Goal: Transaction & Acquisition: Book appointment/travel/reservation

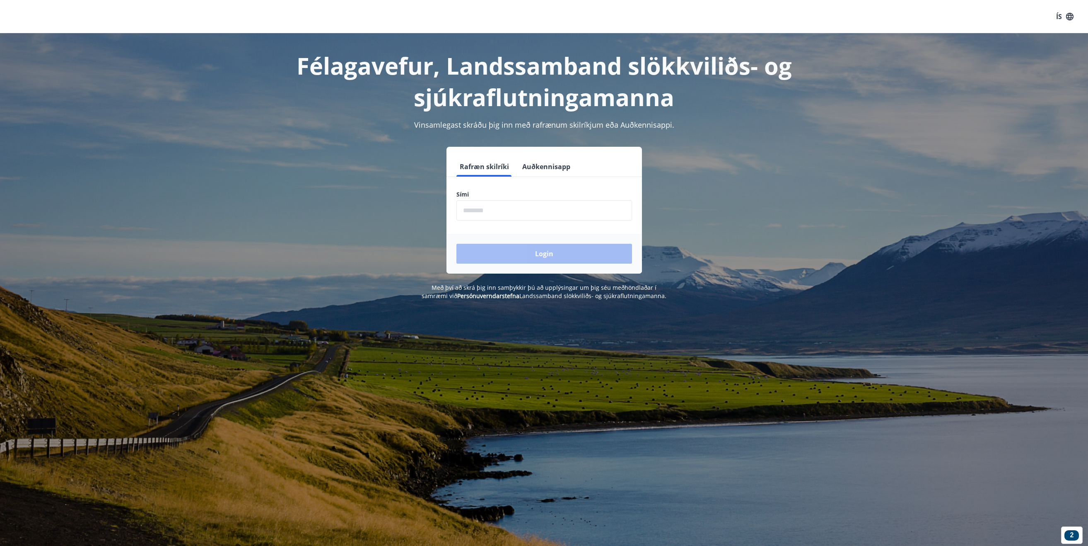
click at [474, 213] on input "phone" at bounding box center [545, 210] width 176 height 20
type input "********"
click at [503, 259] on button "Login" at bounding box center [545, 254] width 176 height 20
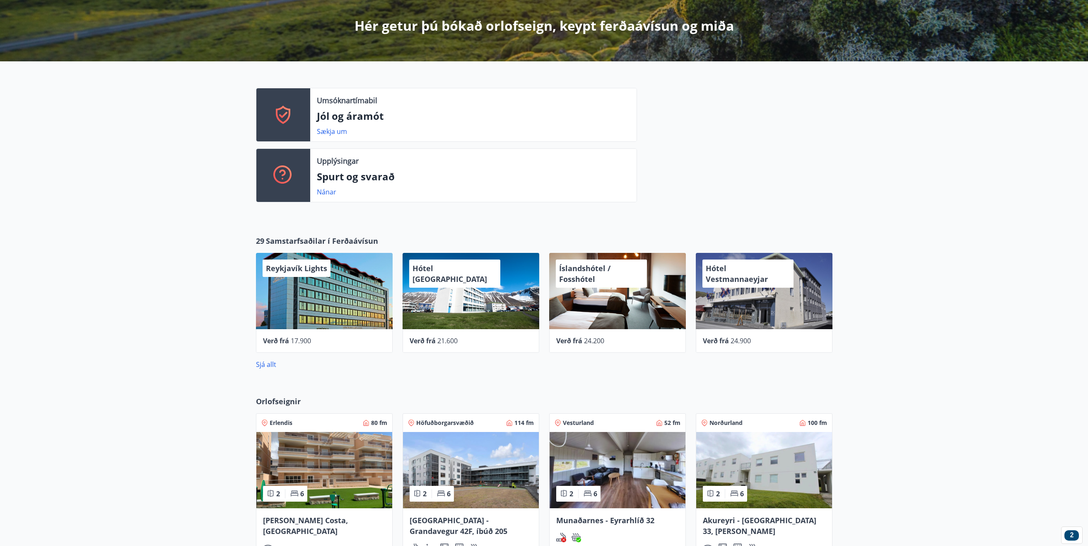
scroll to position [249, 0]
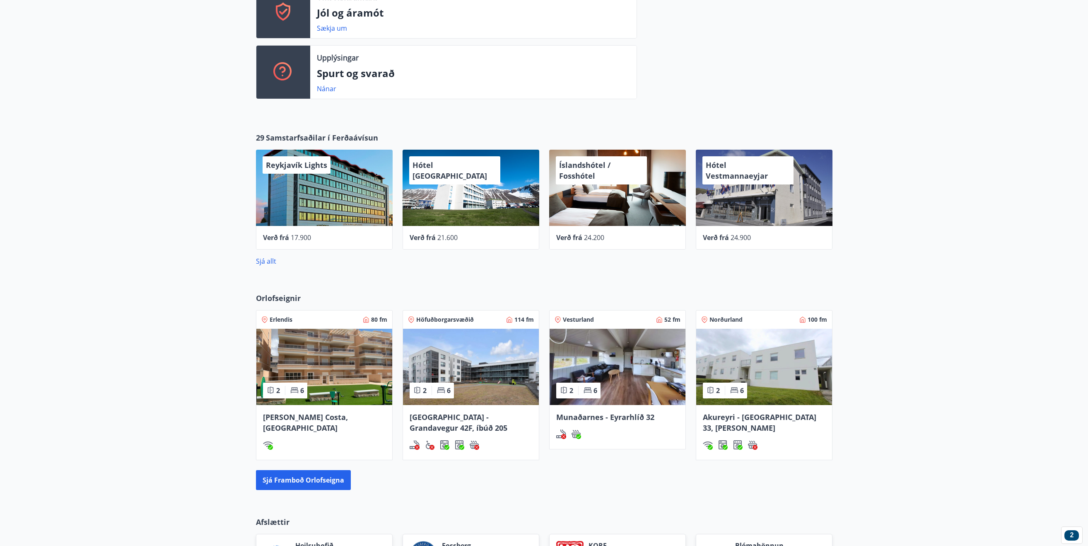
click at [634, 382] on img at bounding box center [618, 367] width 136 height 76
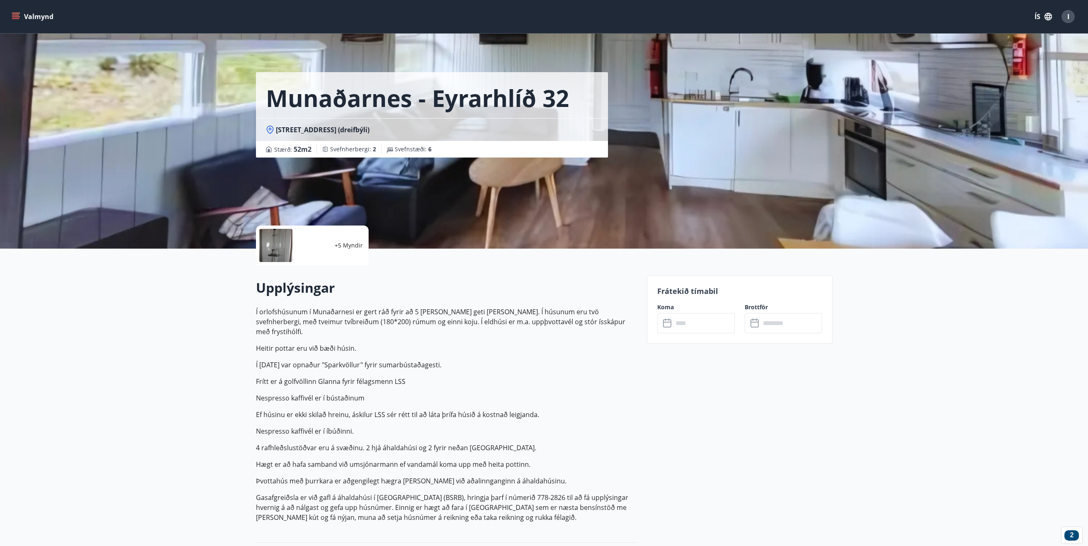
click at [283, 245] on div at bounding box center [275, 245] width 33 height 33
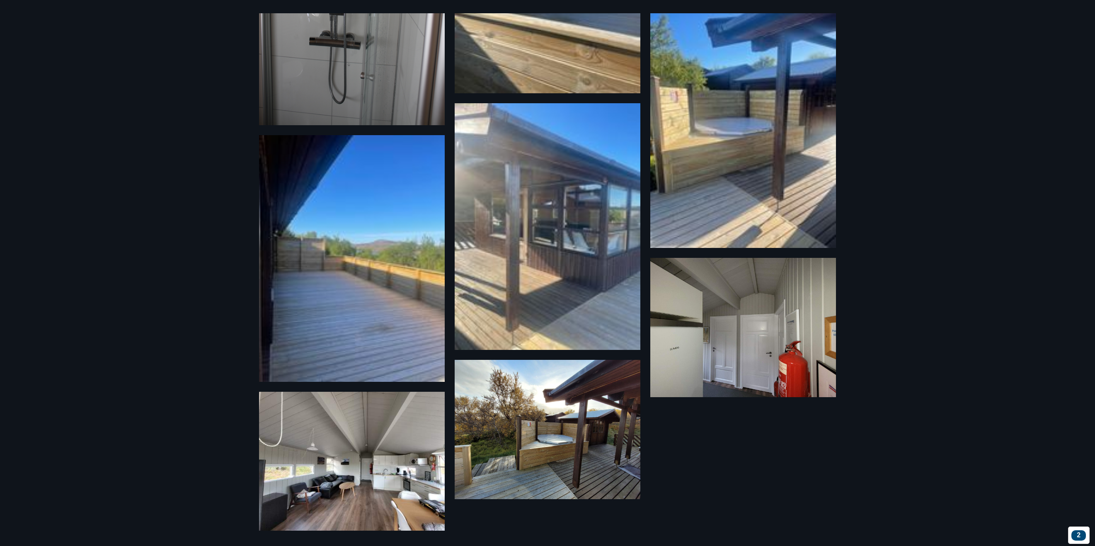
scroll to position [334, 0]
click at [330, 499] on img at bounding box center [352, 460] width 186 height 139
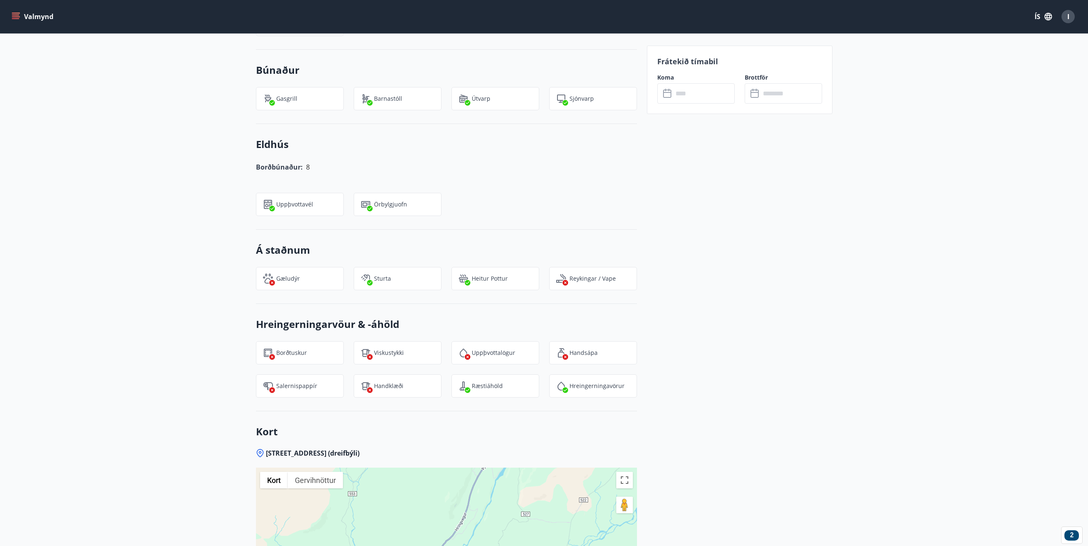
scroll to position [845, 0]
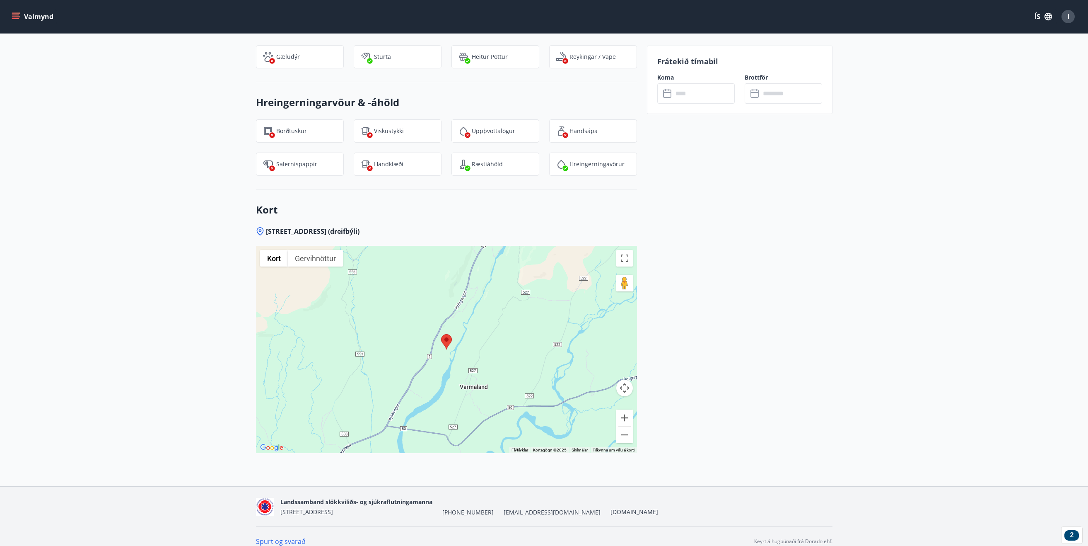
drag, startPoint x: 184, startPoint y: 263, endPoint x: 189, endPoint y: 261, distance: 5.4
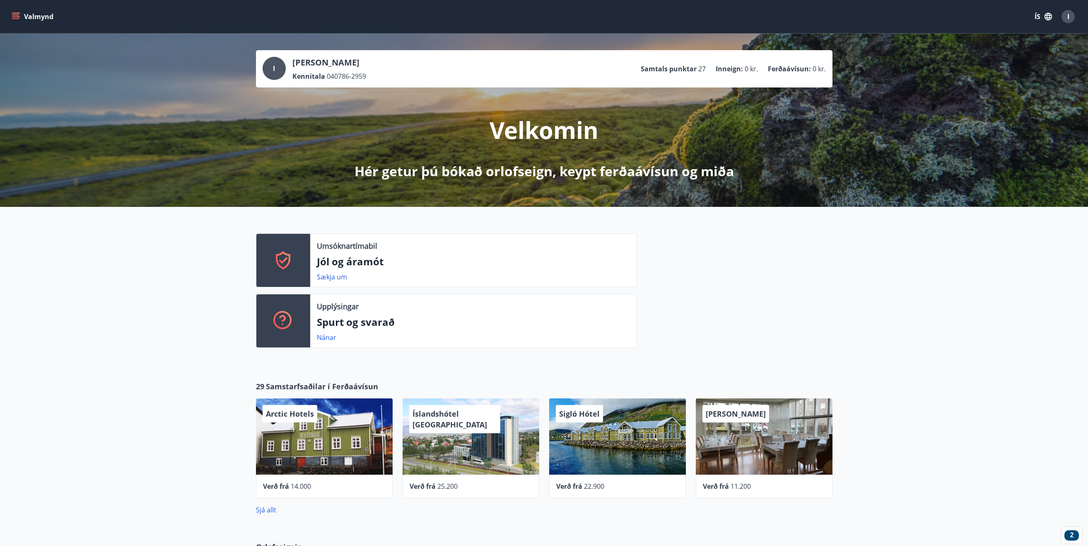
scroll to position [298, 0]
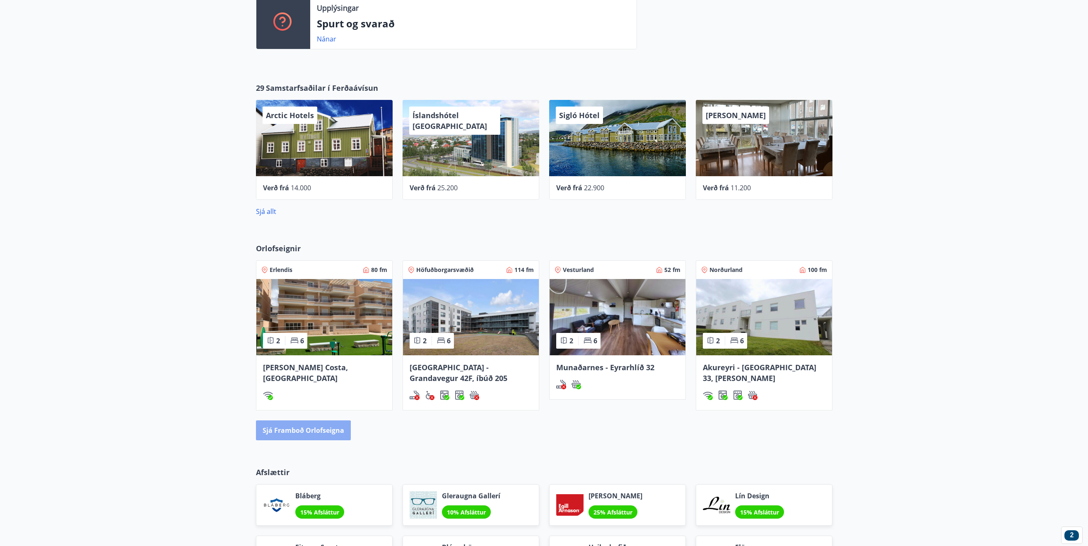
click at [295, 435] on button "Sjá framboð orlofseigna" at bounding box center [303, 430] width 95 height 20
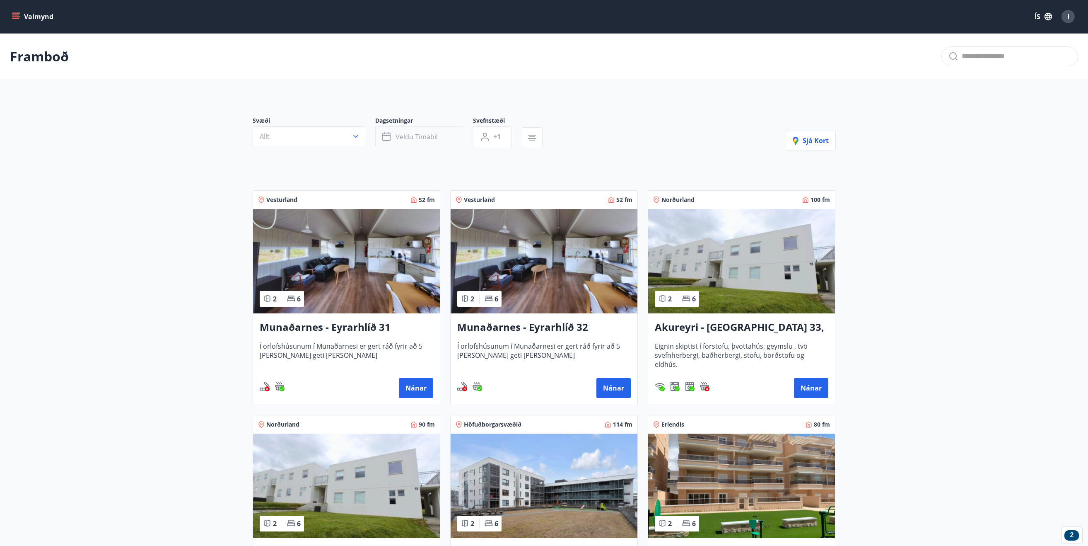
click at [422, 140] on span "Veldu tímabil" at bounding box center [417, 136] width 42 height 9
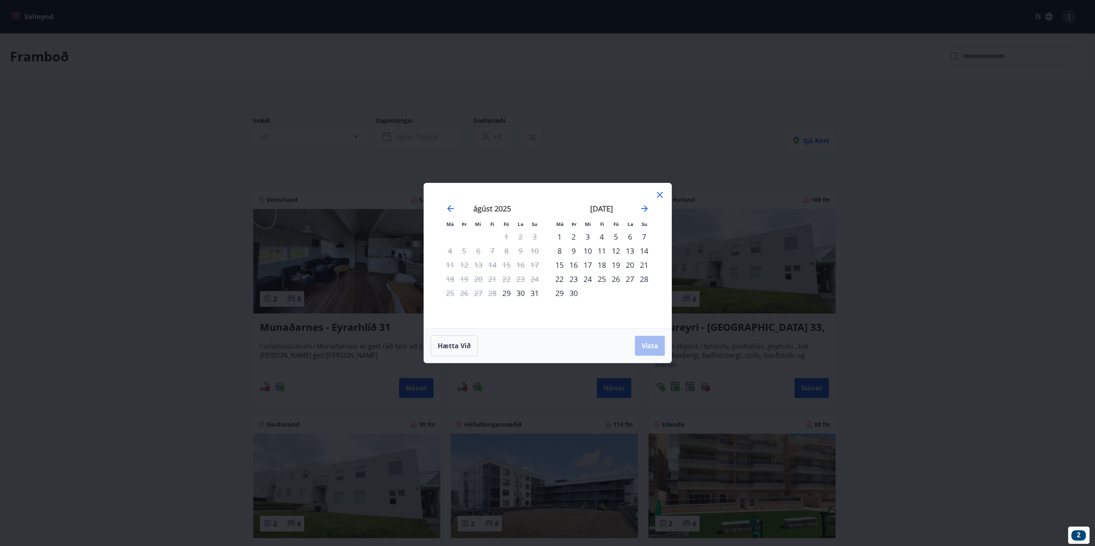
click at [506, 293] on div "29" at bounding box center [506, 293] width 14 height 14
click at [523, 293] on div "30" at bounding box center [520, 293] width 14 height 14
click at [642, 341] on button "Vista" at bounding box center [650, 346] width 30 height 20
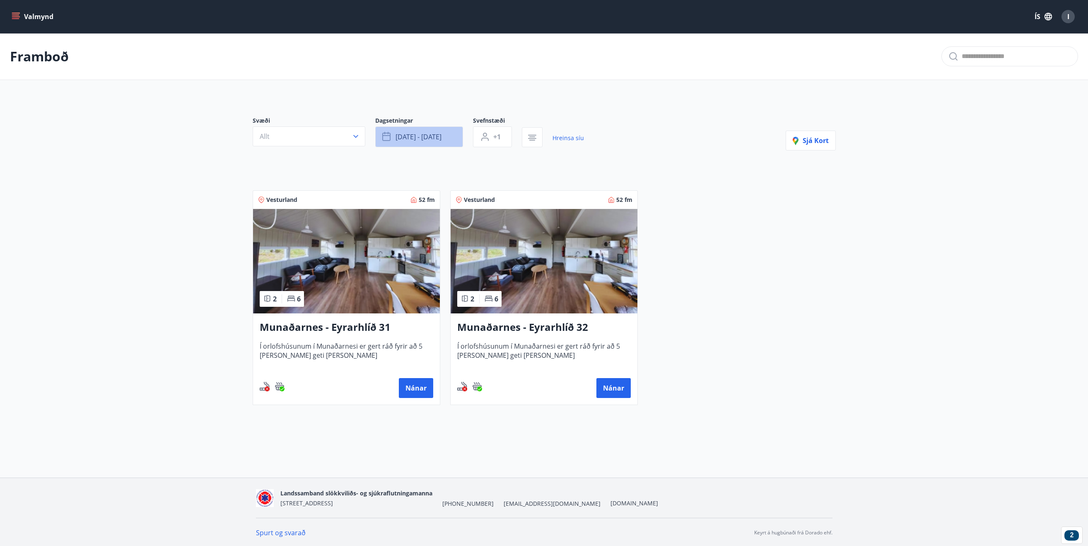
click at [421, 141] on span "ágú 29 - ágú 30" at bounding box center [419, 136] width 46 height 9
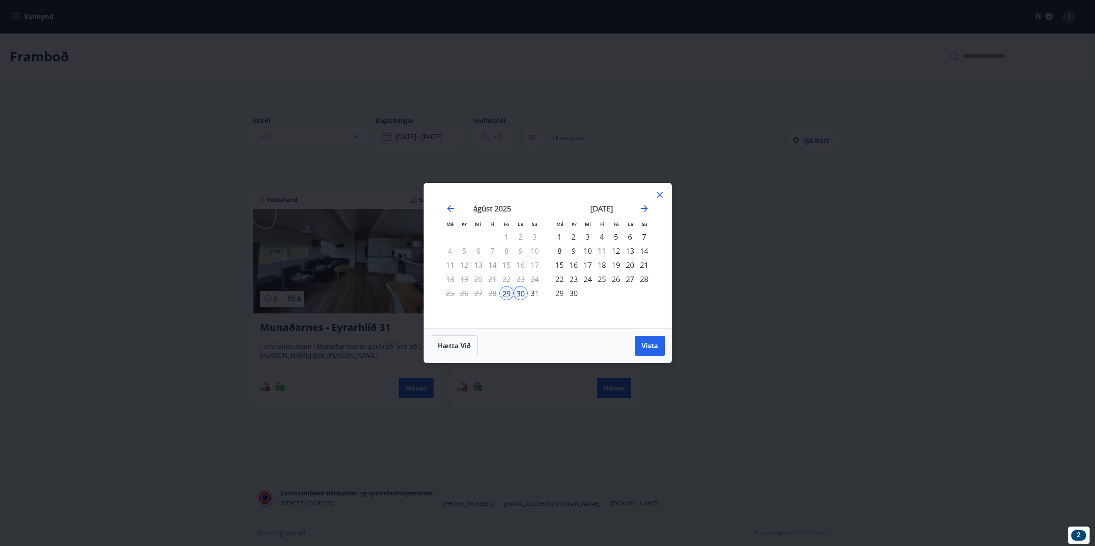
click at [504, 295] on div "29" at bounding box center [506, 293] width 14 height 14
click at [658, 193] on icon at bounding box center [660, 195] width 10 height 10
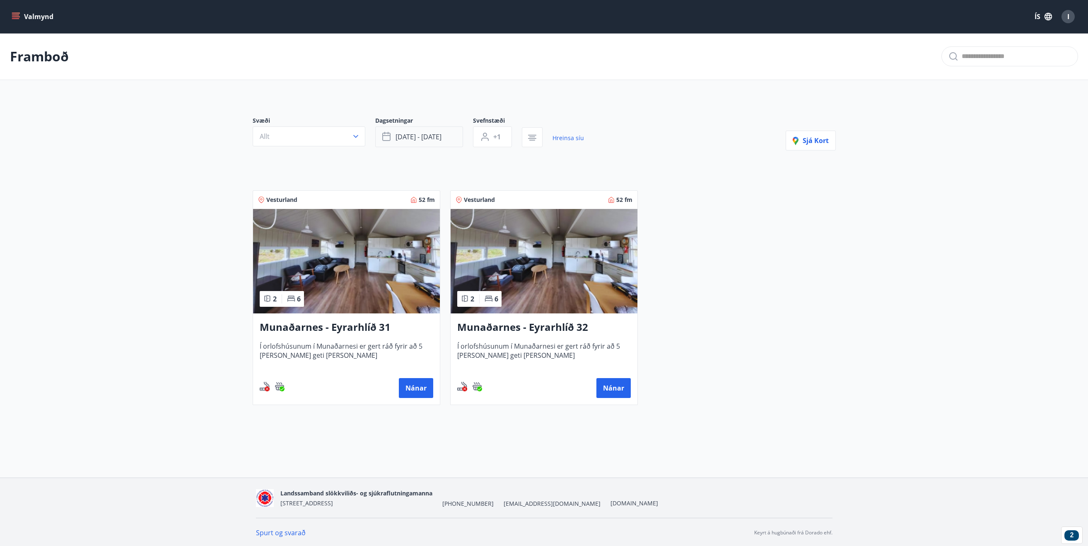
click at [452, 141] on button "ágú 29 - ágú 30" at bounding box center [419, 136] width 88 height 21
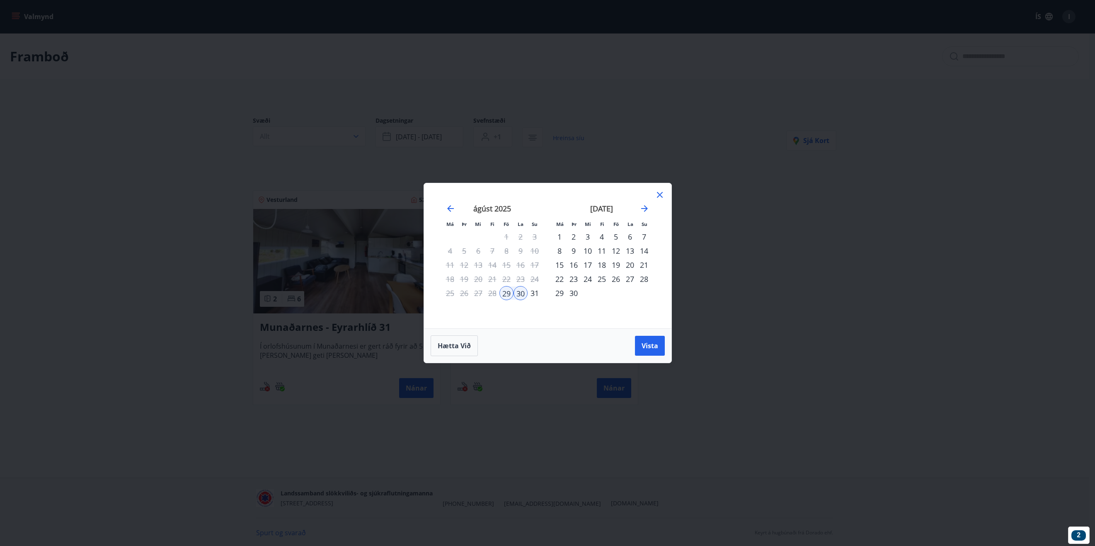
click at [186, 229] on div "Má Þr Mi Fi Fö La Su Má Þr Mi Fi Fö La Su júlí 2025 1 2 3 4 5 6 7 8 9 10 11 12 …" at bounding box center [547, 273] width 1095 height 546
click at [662, 193] on icon at bounding box center [660, 195] width 6 height 6
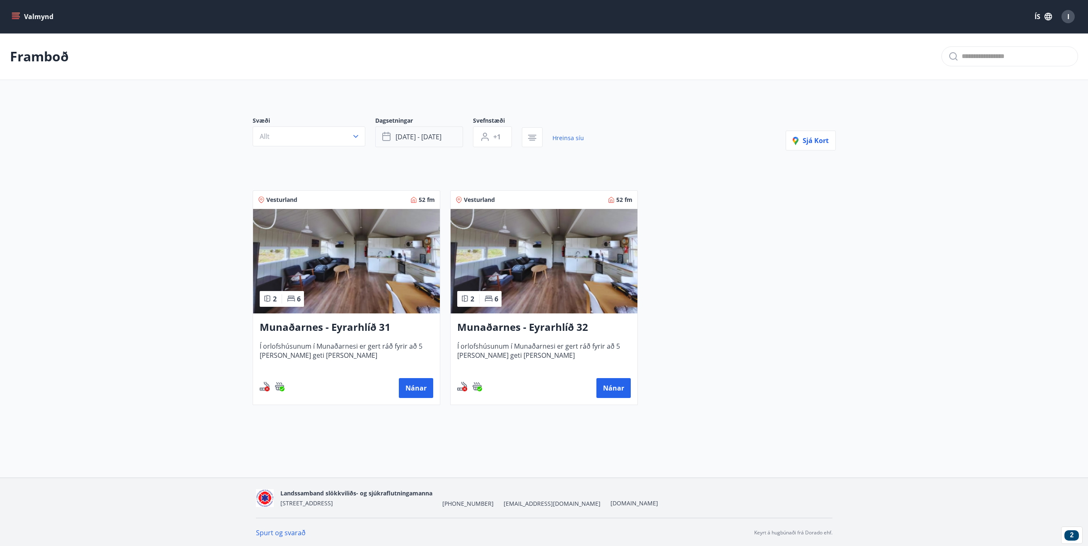
click at [407, 144] on button "ágú 29 - ágú 30" at bounding box center [419, 136] width 88 height 21
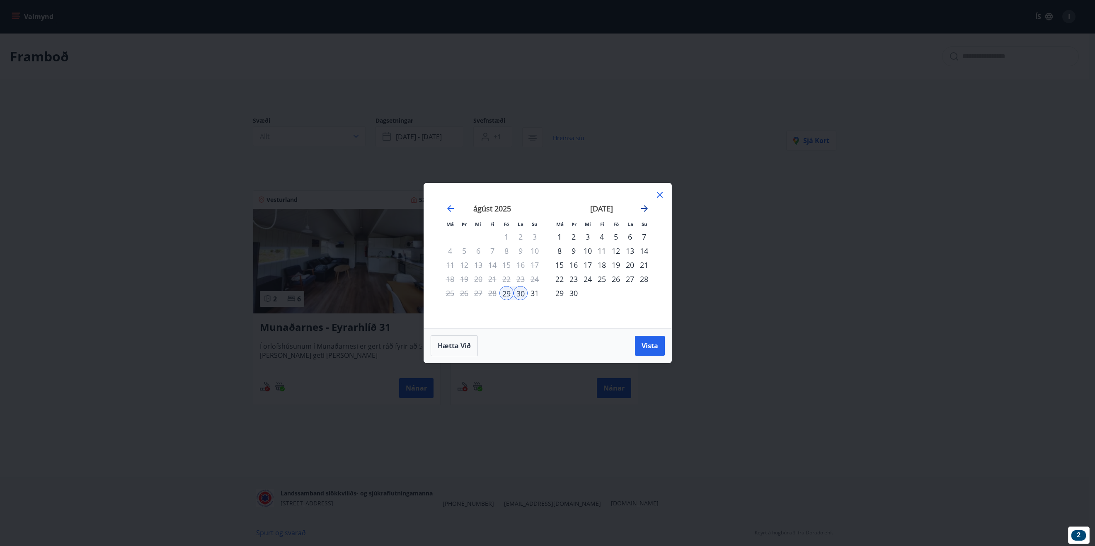
click at [646, 210] on icon "Move forward to switch to the next month." at bounding box center [644, 208] width 10 height 10
click at [617, 264] on div "17" at bounding box center [616, 265] width 14 height 14
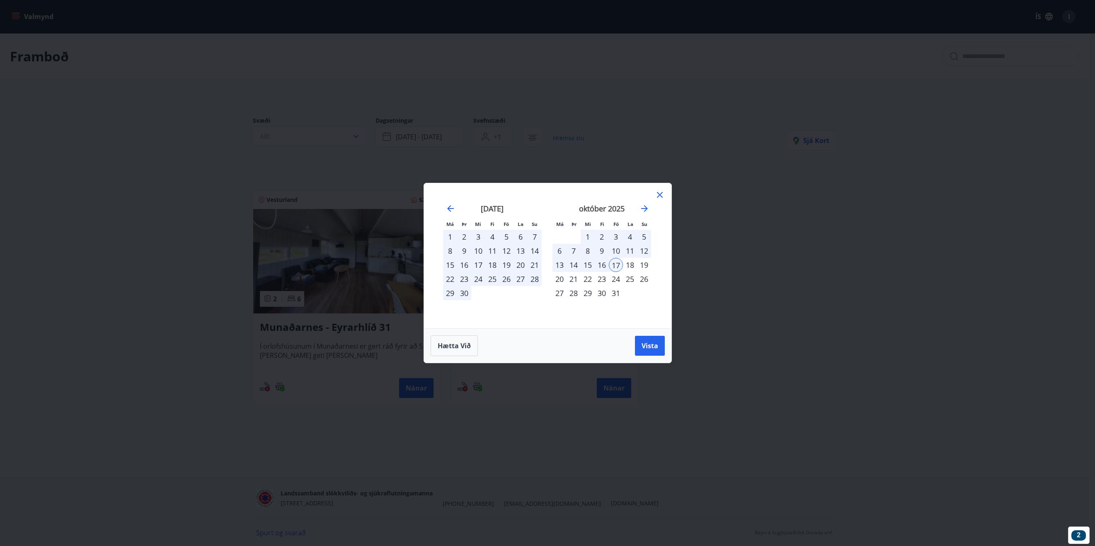
click at [573, 278] on div "21" at bounding box center [573, 279] width 14 height 14
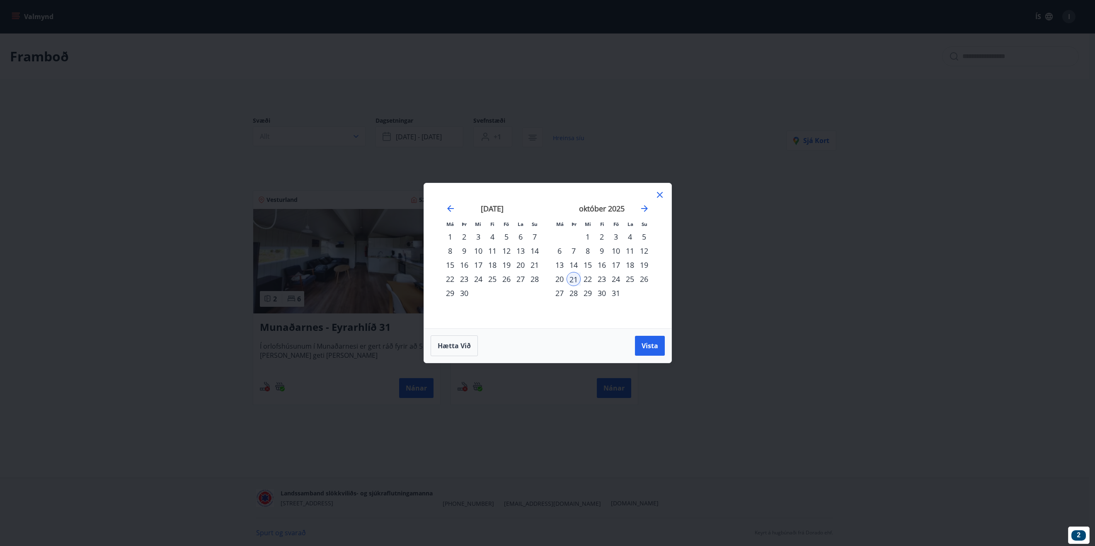
click at [616, 266] on div "17" at bounding box center [616, 265] width 14 height 14
click at [646, 346] on span "Vista" at bounding box center [649, 345] width 17 height 9
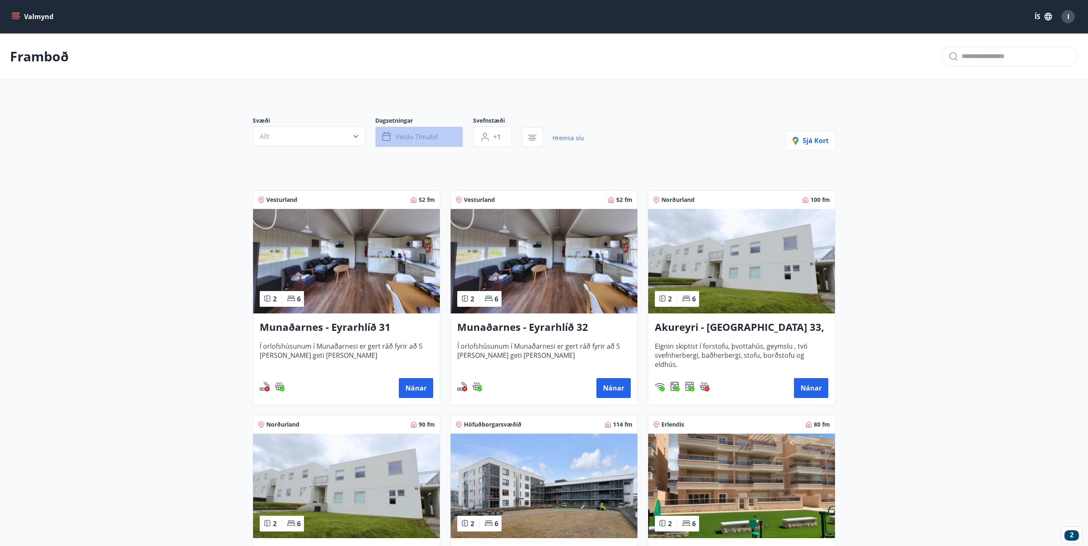
click at [421, 137] on span "Veldu tímabil" at bounding box center [417, 136] width 42 height 9
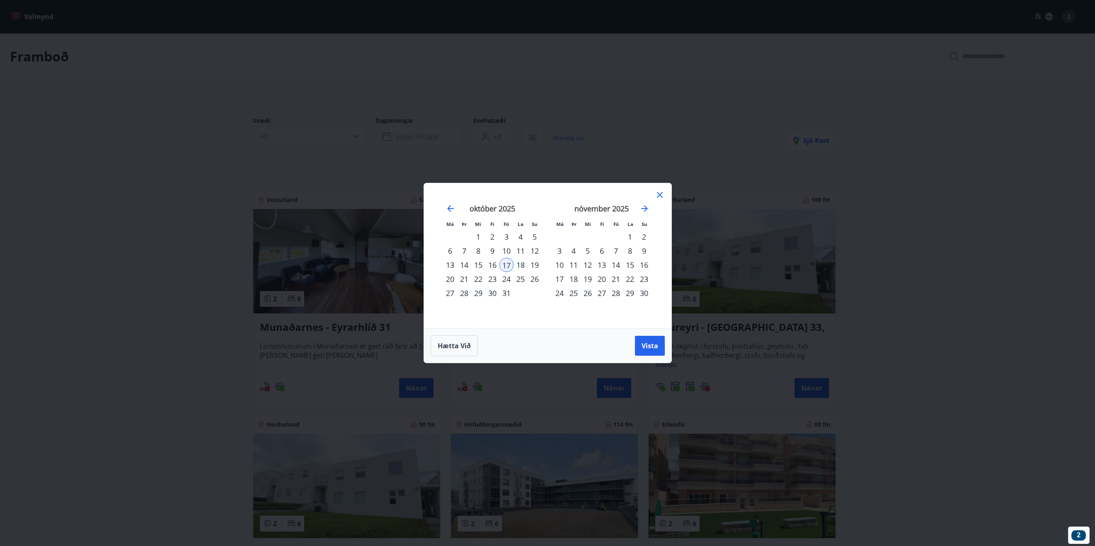
click at [507, 263] on div "17" at bounding box center [506, 265] width 14 height 14
click at [464, 283] on div "21" at bounding box center [464, 279] width 14 height 14
click at [648, 348] on span "Vista" at bounding box center [649, 345] width 17 height 9
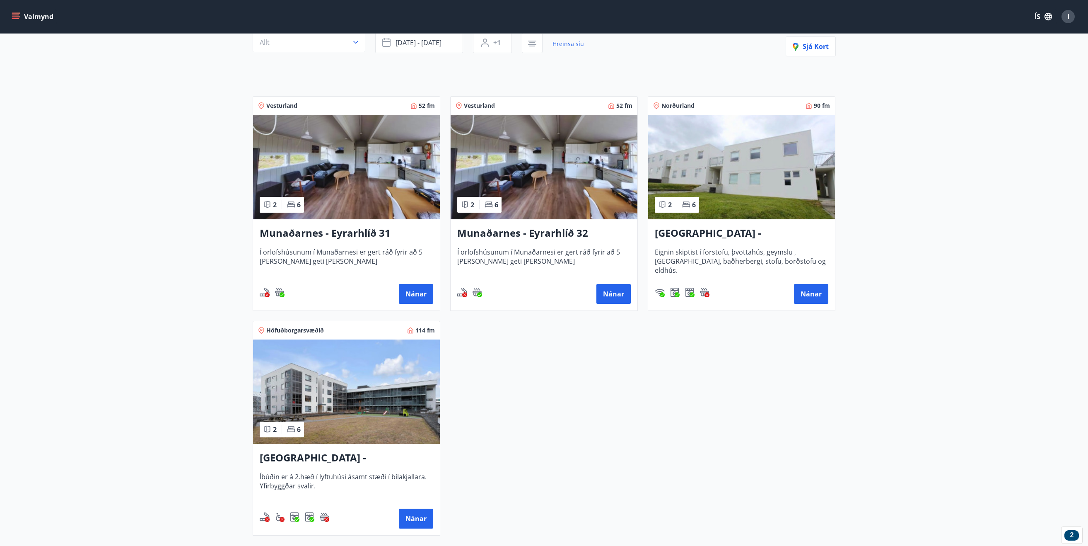
scroll to position [99, 0]
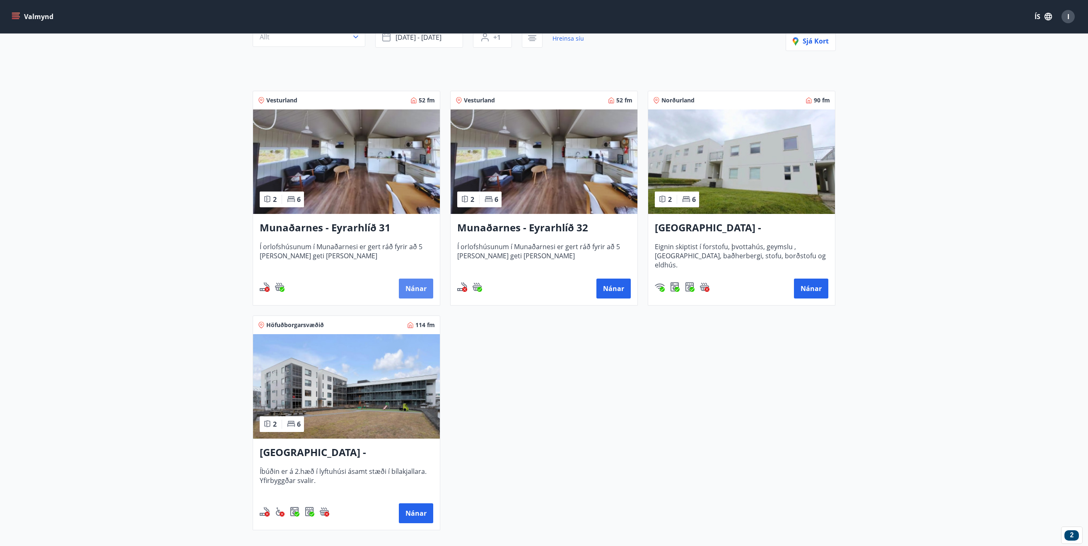
click at [417, 291] on button "Nánar" at bounding box center [416, 288] width 34 height 20
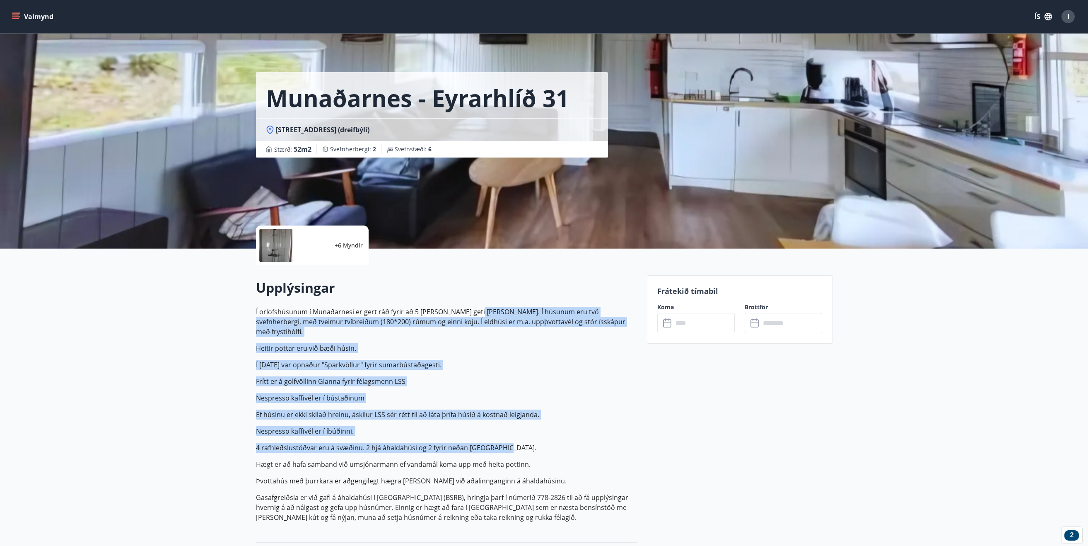
drag, startPoint x: 469, startPoint y: 312, endPoint x: 501, endPoint y: 437, distance: 128.7
click at [501, 437] on p "Í orlofshúsunum í Munaðarnesi er gert ráð fyrir að 5 manns geti gist. Í húsunum…" at bounding box center [446, 414] width 381 height 215
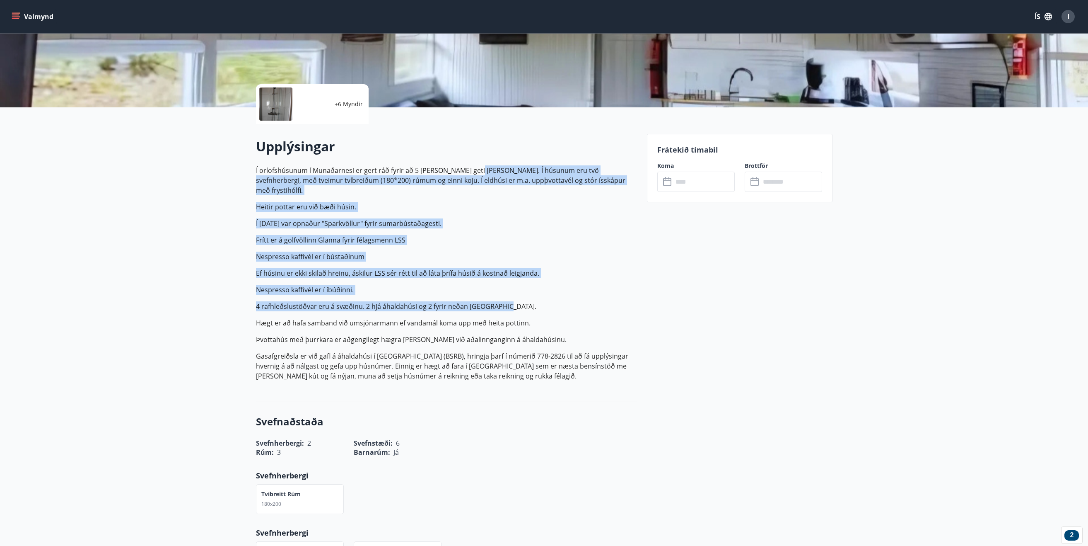
scroll to position [84, 0]
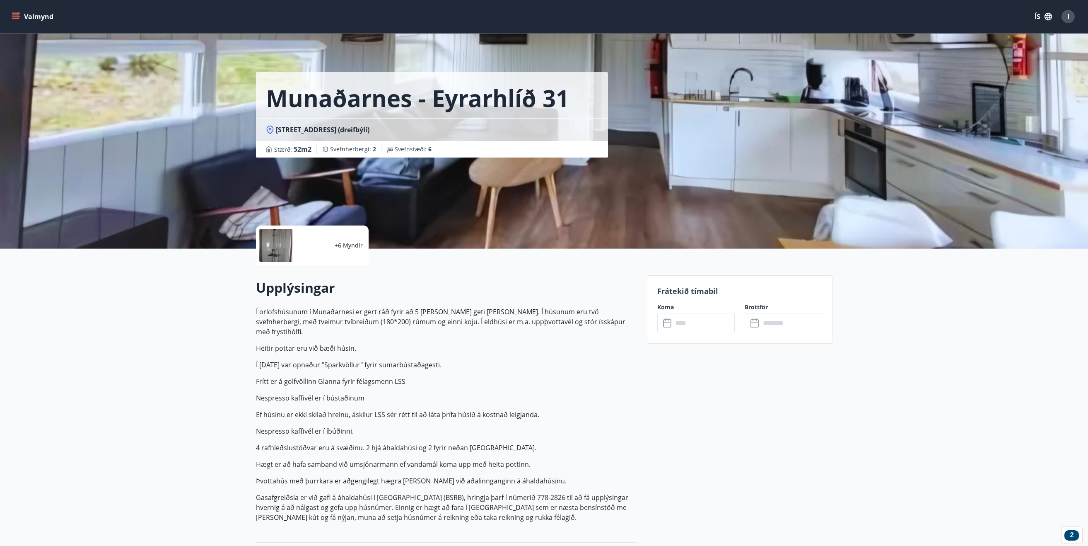
click at [696, 328] on input "text" at bounding box center [704, 323] width 62 height 20
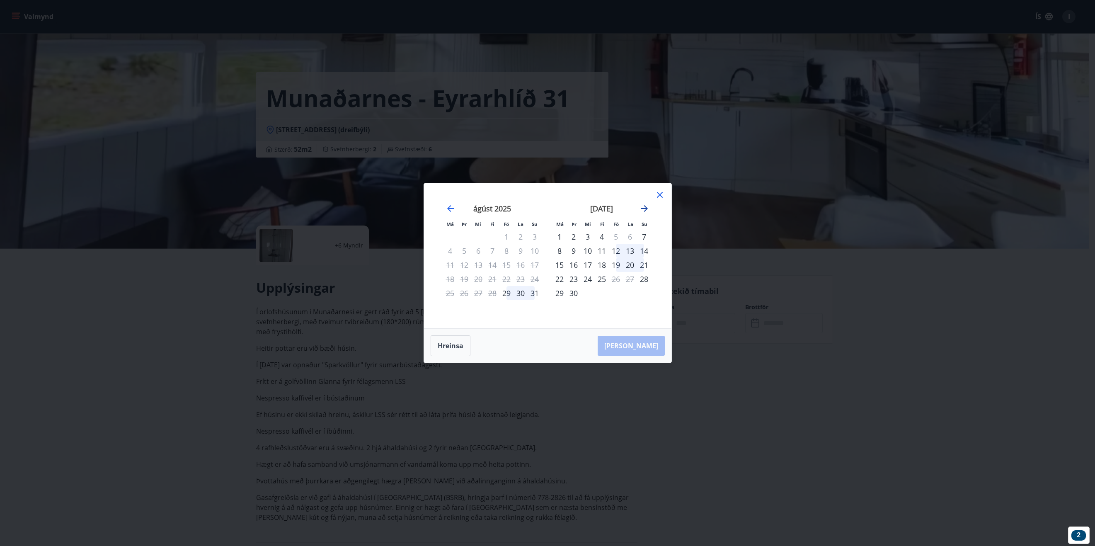
click at [647, 208] on icon "Move forward to switch to the next month." at bounding box center [644, 208] width 7 height 7
click at [659, 196] on icon at bounding box center [660, 195] width 10 height 10
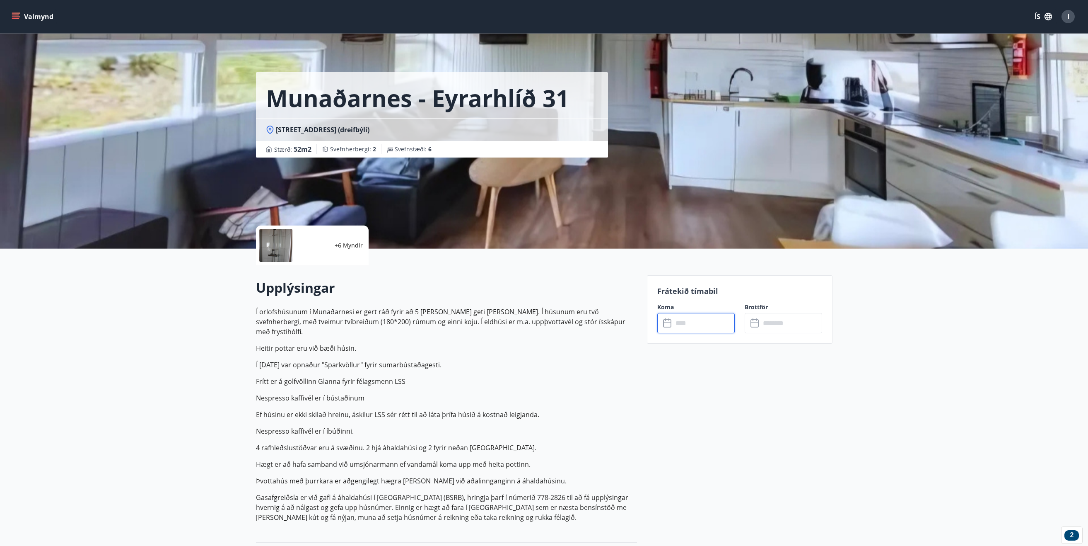
click at [519, 360] on p "Í júní 2014 var opnaður "Sparkvöllur" fyrir sumarbústaðagesti." at bounding box center [446, 365] width 381 height 10
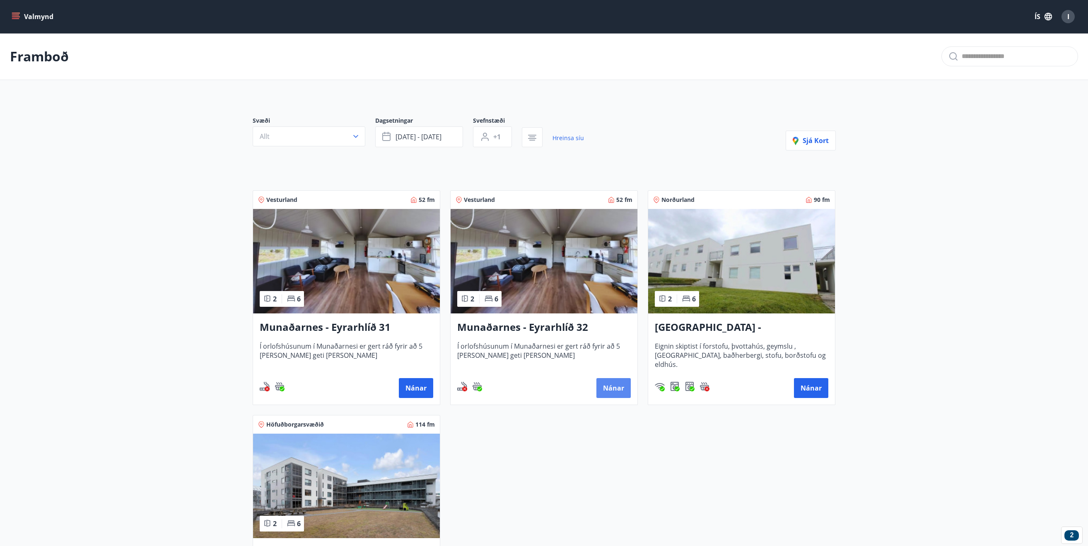
click at [613, 386] on button "Nánar" at bounding box center [614, 388] width 34 height 20
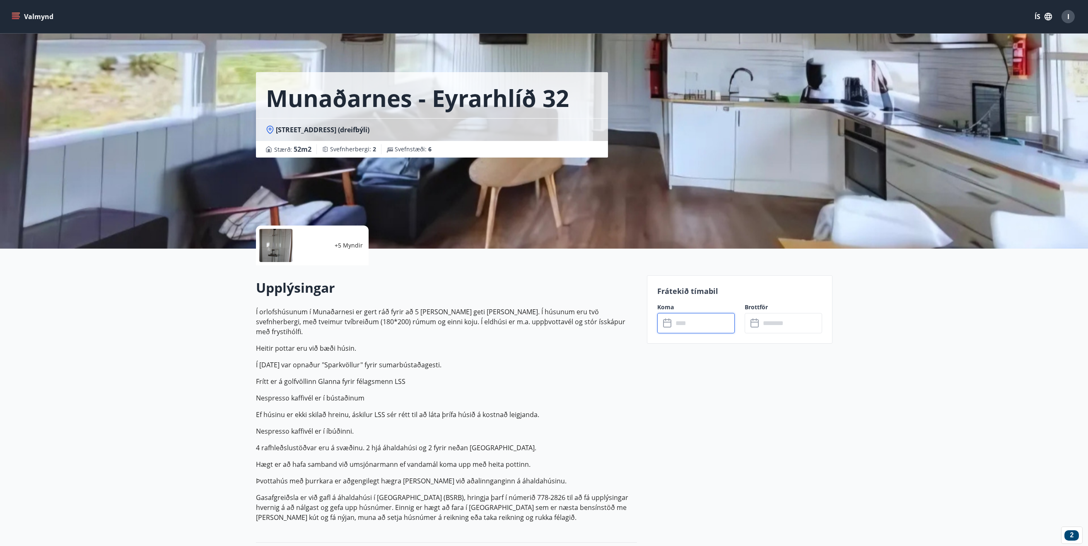
click at [710, 323] on input "text" at bounding box center [704, 323] width 62 height 20
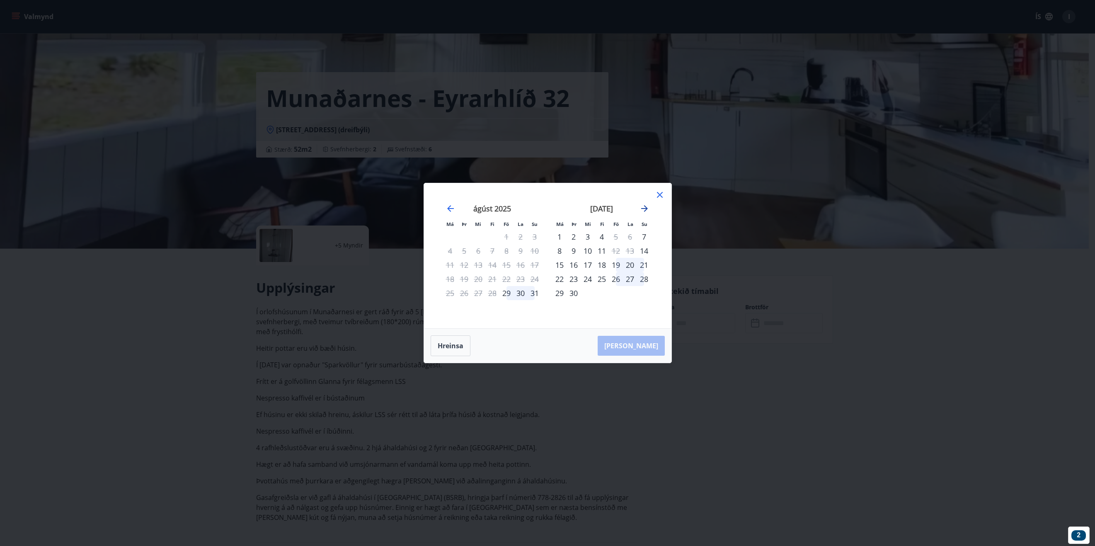
click at [647, 207] on icon "Move forward to switch to the next month." at bounding box center [644, 208] width 10 height 10
click at [615, 266] on div "17" at bounding box center [616, 265] width 14 height 14
click at [573, 279] on div "21" at bounding box center [573, 279] width 14 height 14
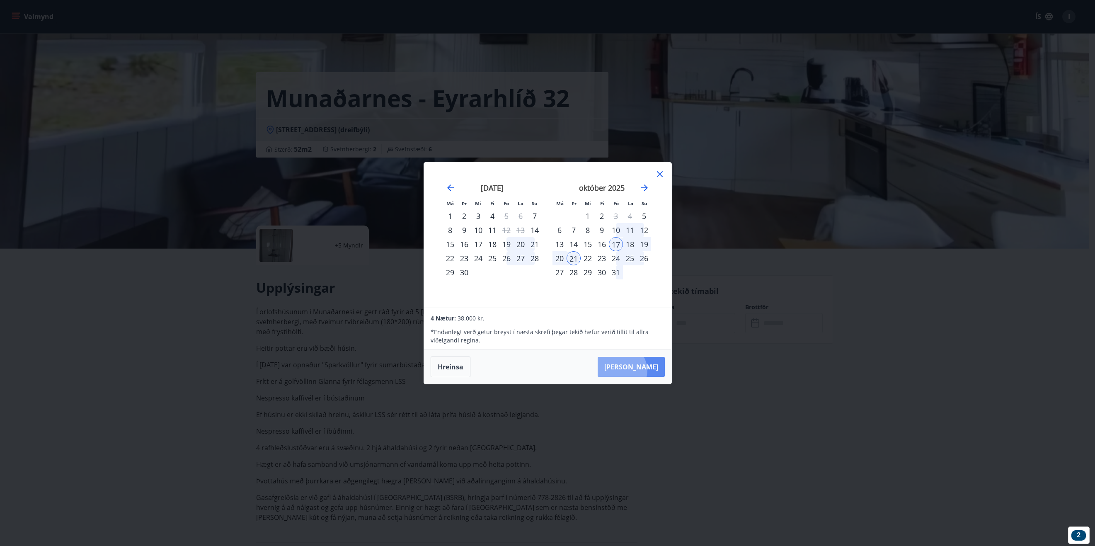
click at [646, 370] on button "Taka Frá" at bounding box center [630, 367] width 67 height 20
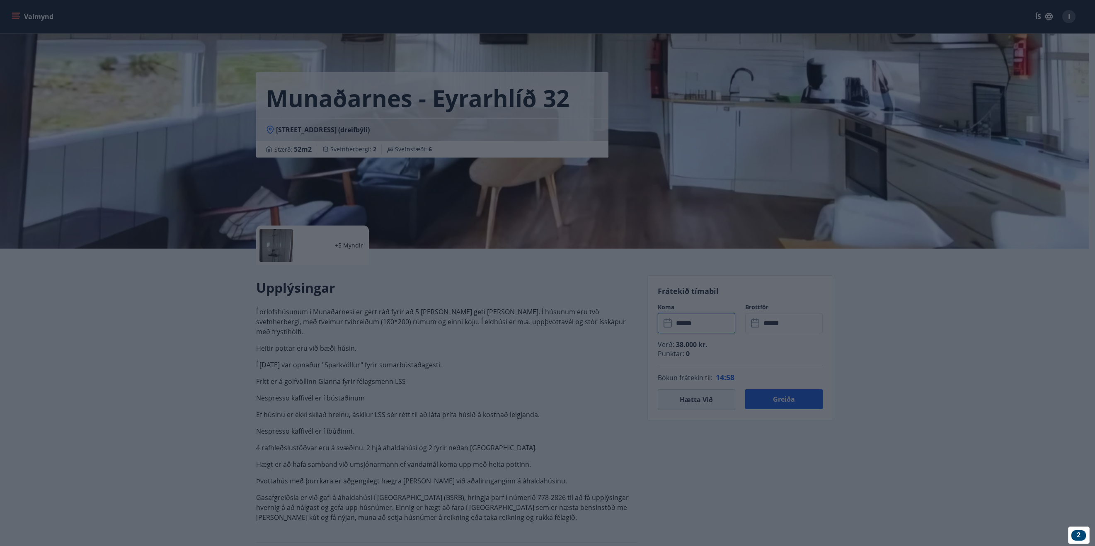
type input "******"
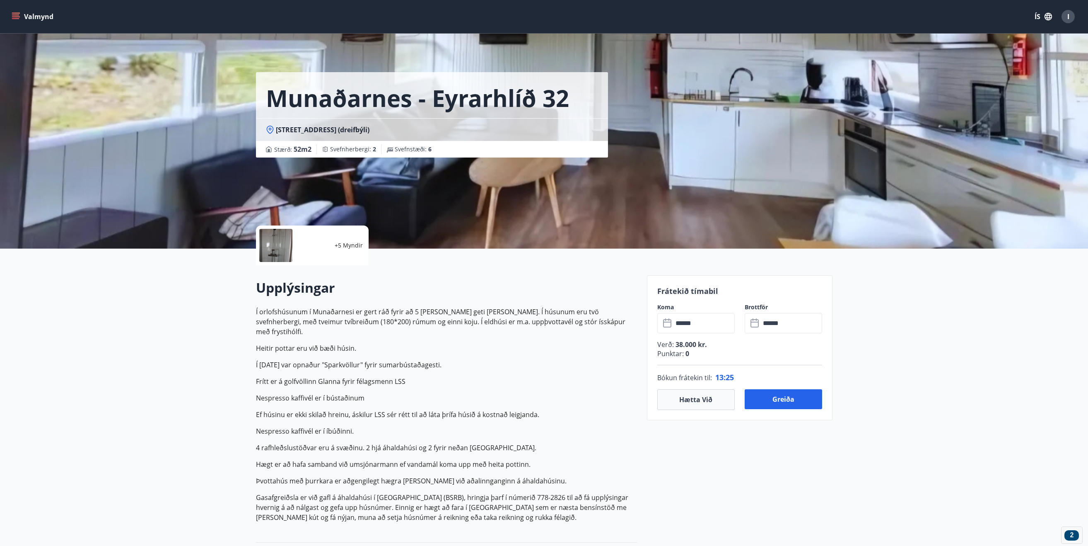
click at [1077, 532] on div "2" at bounding box center [1072, 535] width 15 height 10
click at [844, 537] on icon at bounding box center [846, 534] width 5 height 5
click at [962, 537] on icon at bounding box center [964, 534] width 5 height 5
click at [1073, 537] on icon at bounding box center [1078, 538] width 10 height 10
click at [341, 244] on p "+5 Myndir" at bounding box center [349, 245] width 28 height 8
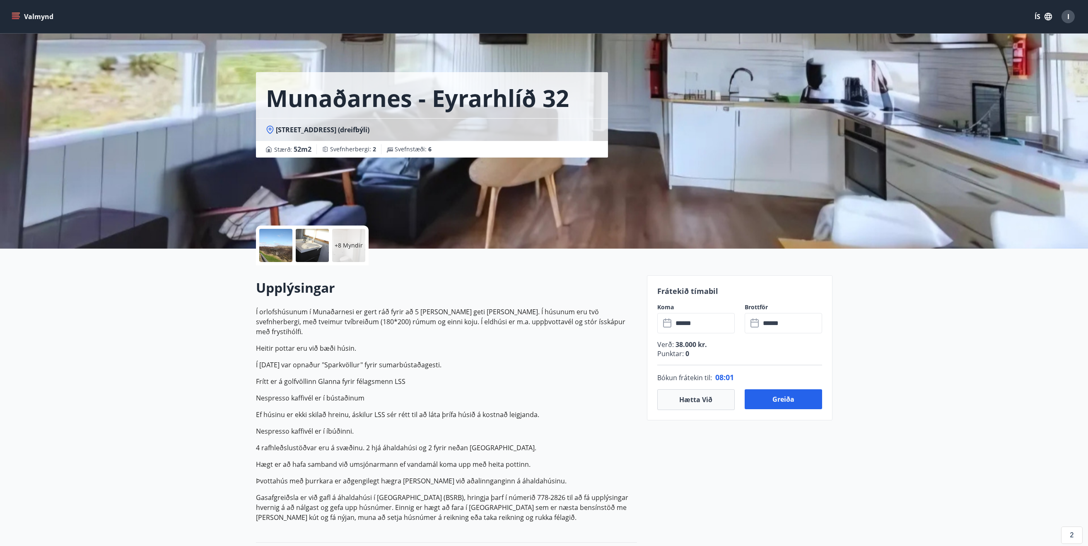
click at [349, 247] on p "+8 Myndir" at bounding box center [349, 245] width 28 height 8
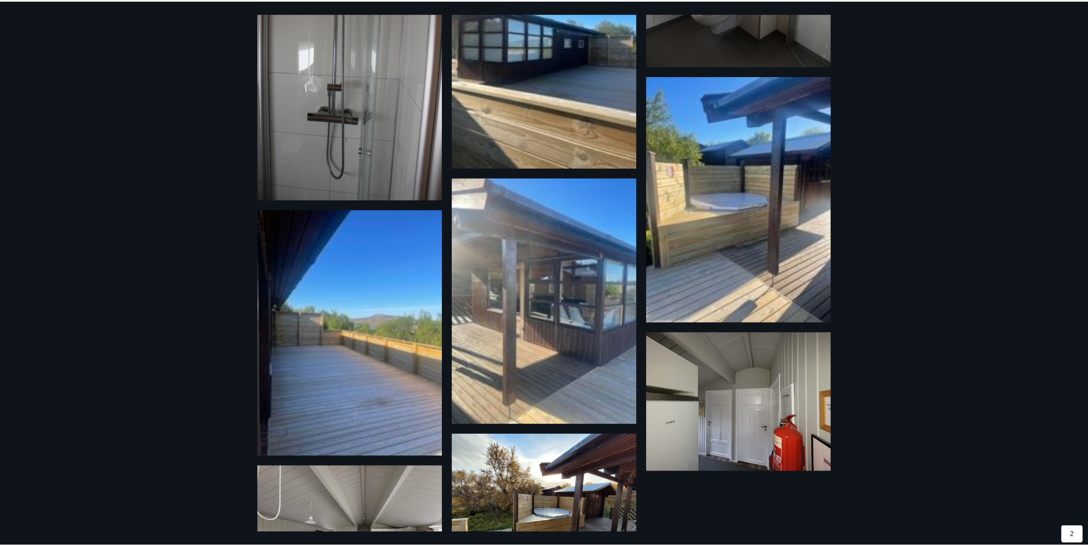
scroll to position [334, 0]
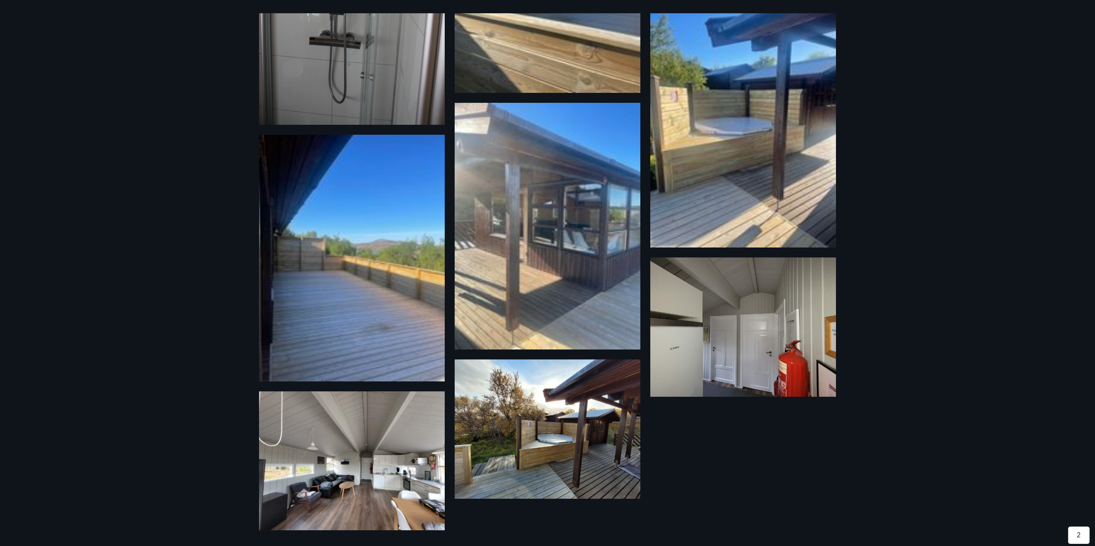
click at [337, 481] on img at bounding box center [352, 460] width 186 height 139
click at [185, 153] on div "11 Myndir" at bounding box center [547, 273] width 1095 height 546
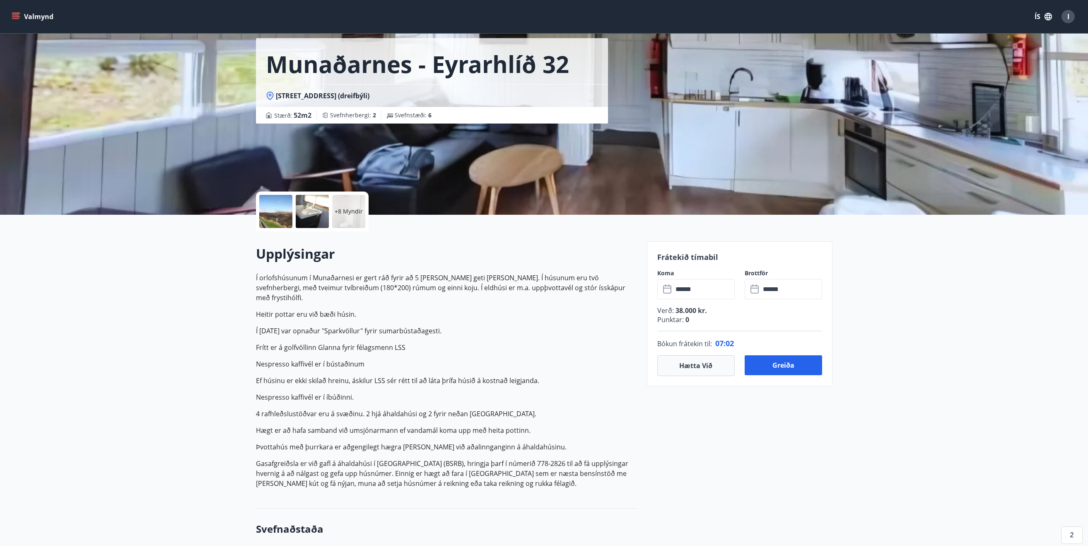
scroll to position [0, 0]
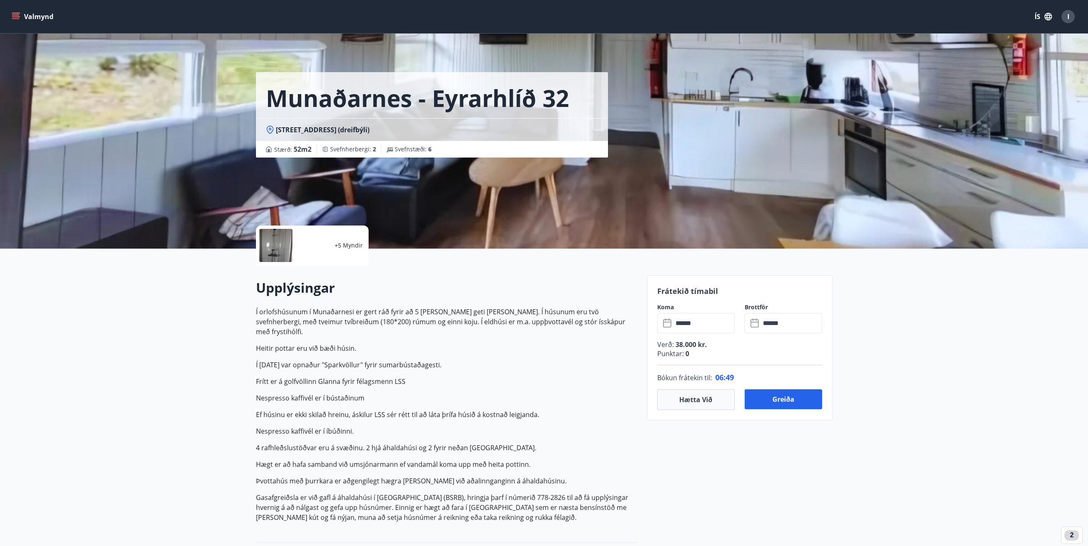
click at [1074, 19] on div "I" at bounding box center [1068, 16] width 13 height 13
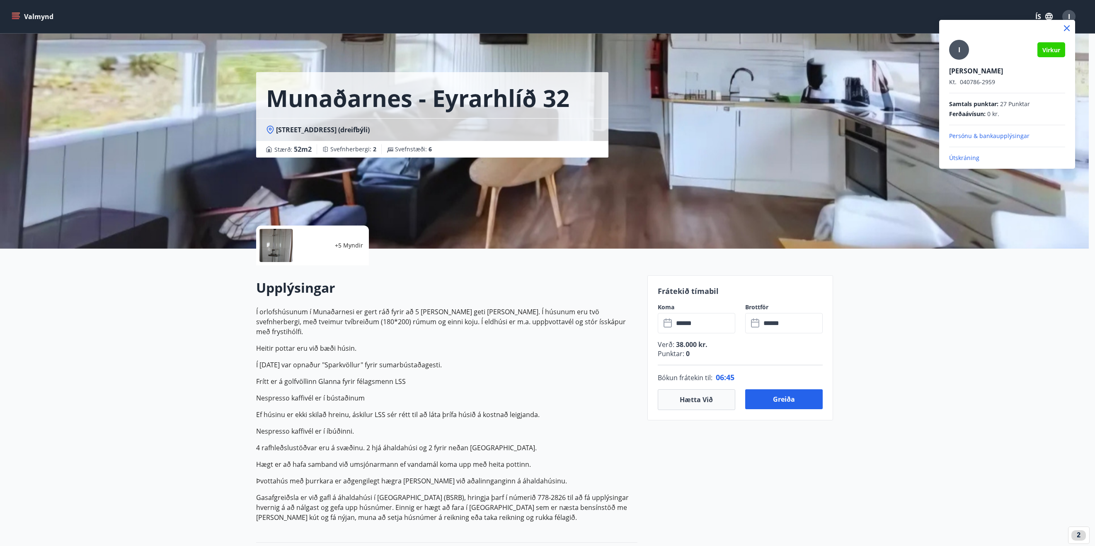
click at [979, 134] on p "Persónu & bankaupplýsingar" at bounding box center [1007, 136] width 116 height 8
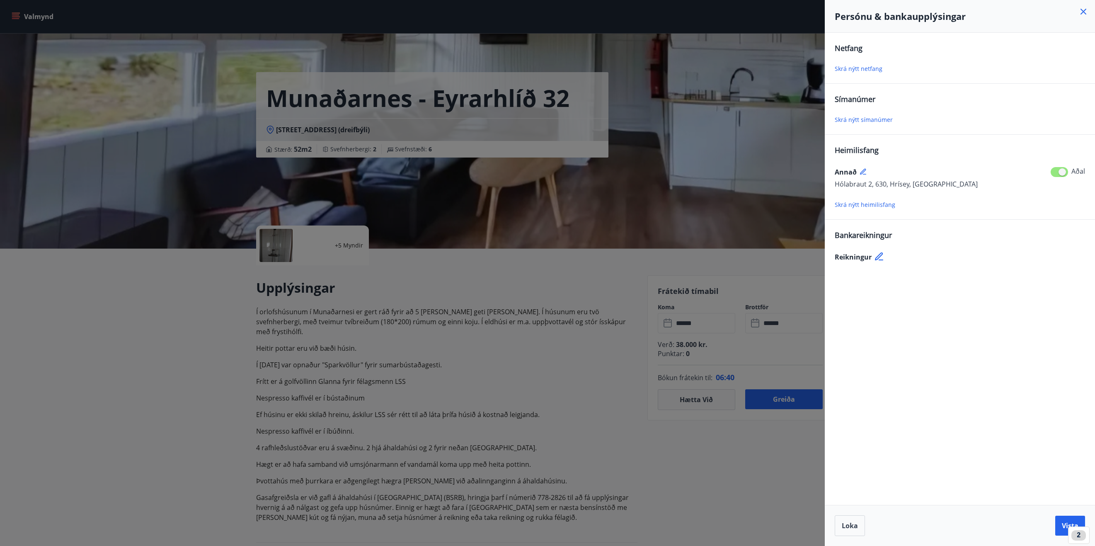
click at [779, 116] on div at bounding box center [547, 273] width 1095 height 546
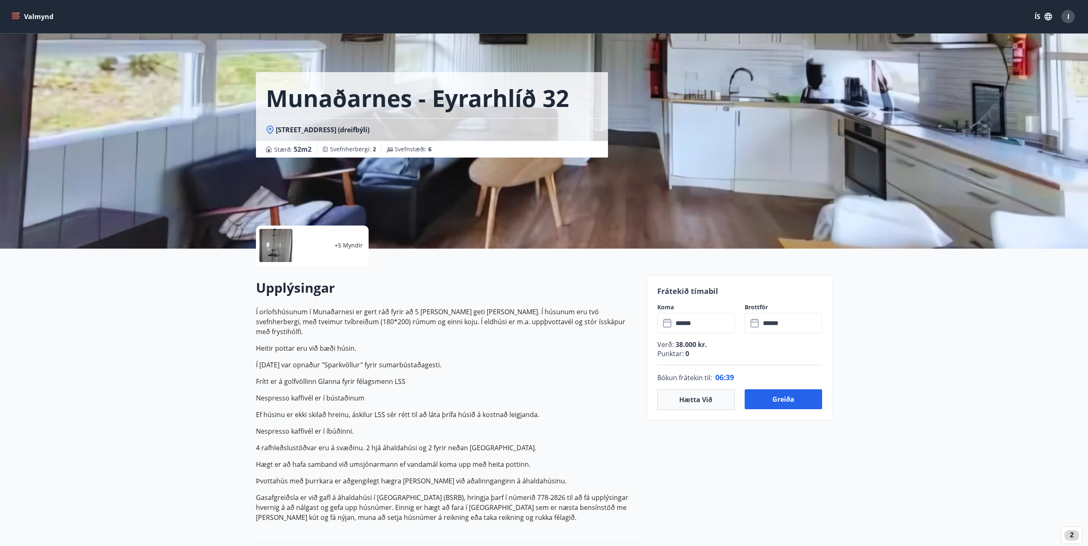
click at [1071, 20] on div "I" at bounding box center [1068, 16] width 13 height 13
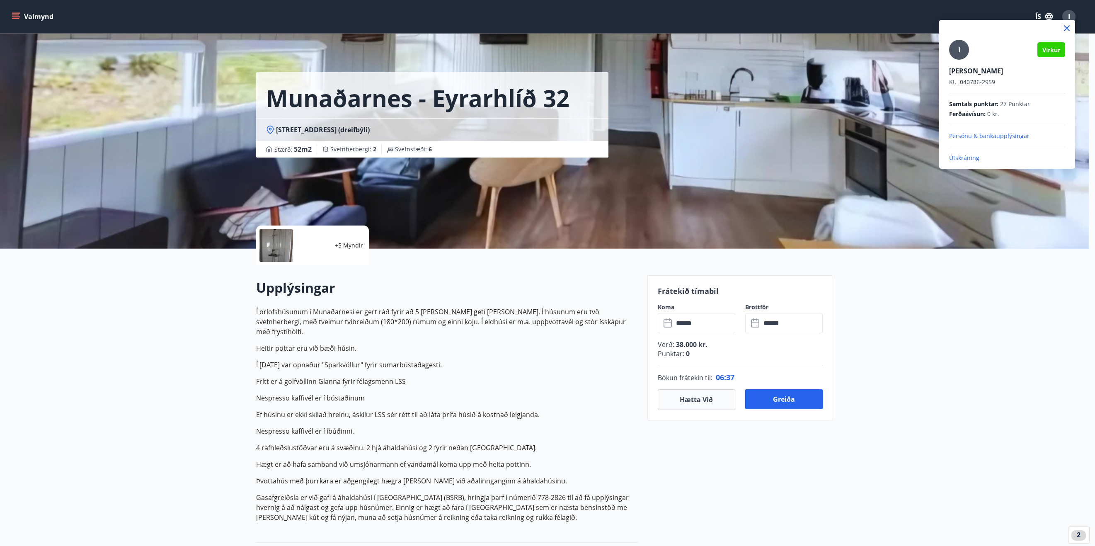
click at [806, 85] on div at bounding box center [547, 273] width 1095 height 546
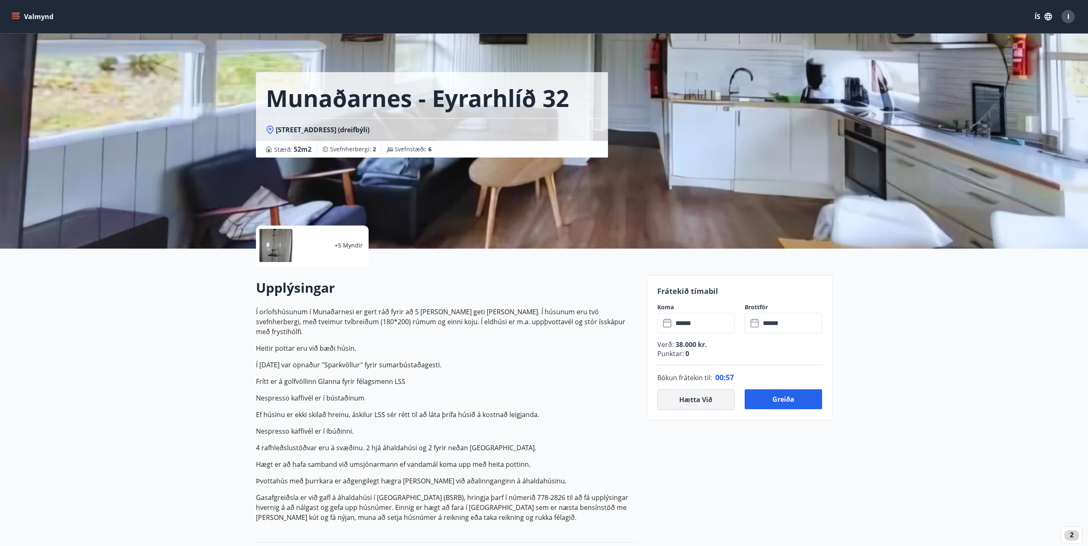
click at [722, 403] on button "Hætta við" at bounding box center [696, 399] width 77 height 21
click at [705, 325] on input "text" at bounding box center [704, 323] width 62 height 20
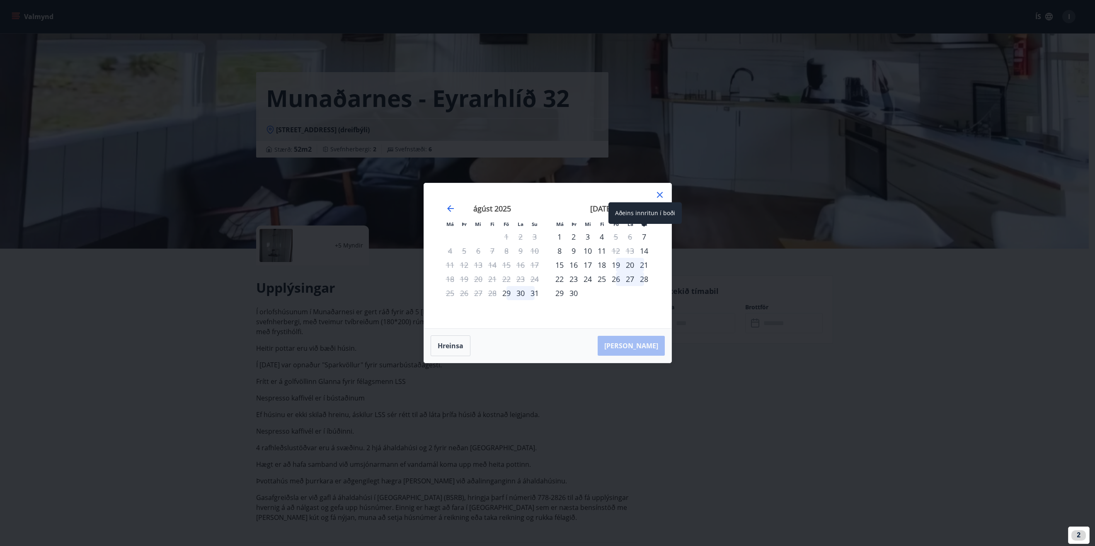
click at [644, 209] on div "Aðeins innritun í boði" at bounding box center [644, 213] width 73 height 22
click at [648, 209] on icon "Move forward to switch to the next month." at bounding box center [644, 208] width 10 height 10
click at [656, 190] on icon at bounding box center [660, 195] width 10 height 10
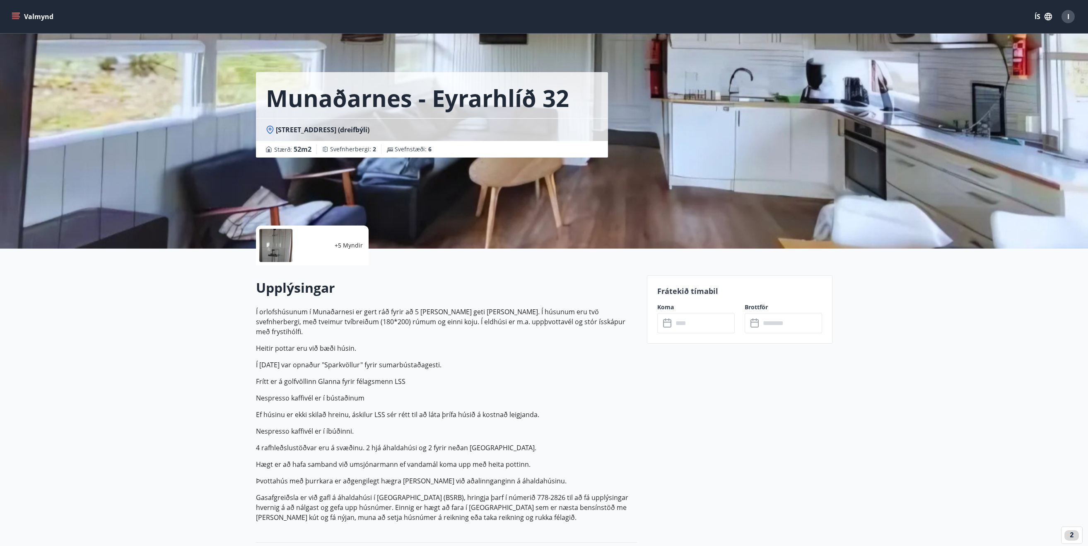
click at [692, 323] on input "text" at bounding box center [704, 323] width 62 height 20
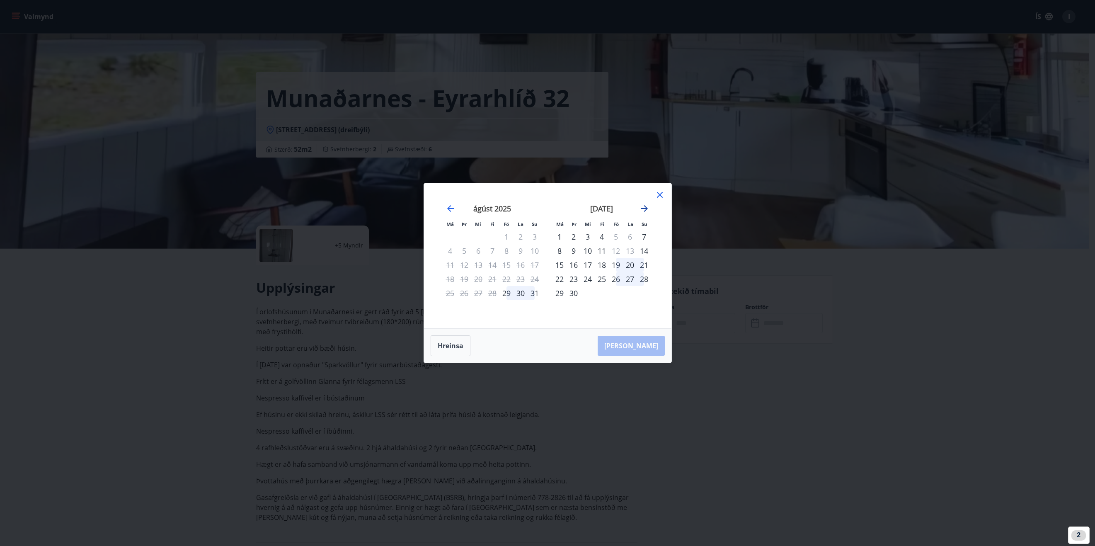
click at [641, 210] on icon "Move forward to switch to the next month." at bounding box center [644, 208] width 10 height 10
click at [660, 198] on icon at bounding box center [660, 195] width 10 height 10
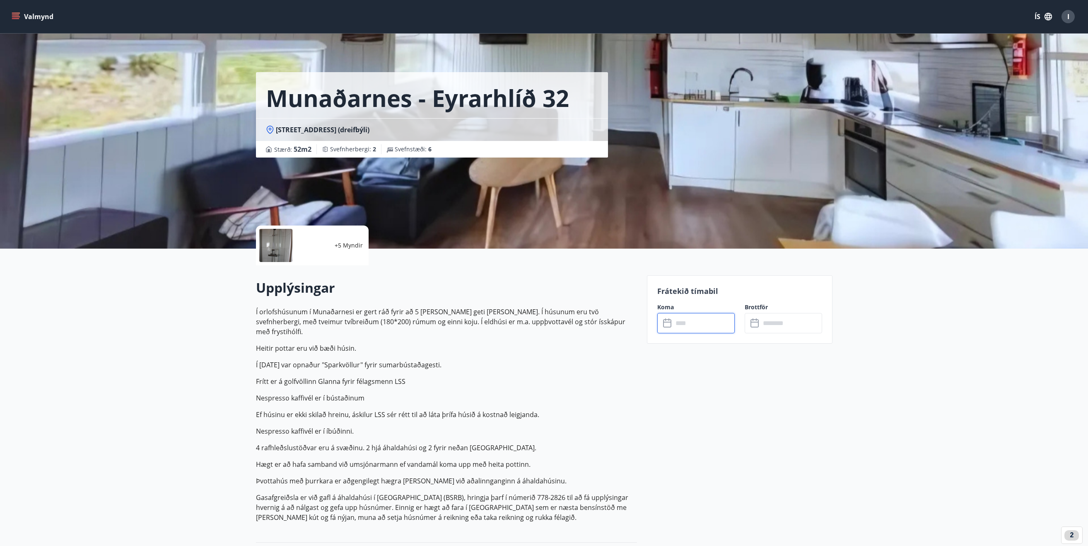
click at [692, 317] on input "text" at bounding box center [704, 323] width 62 height 20
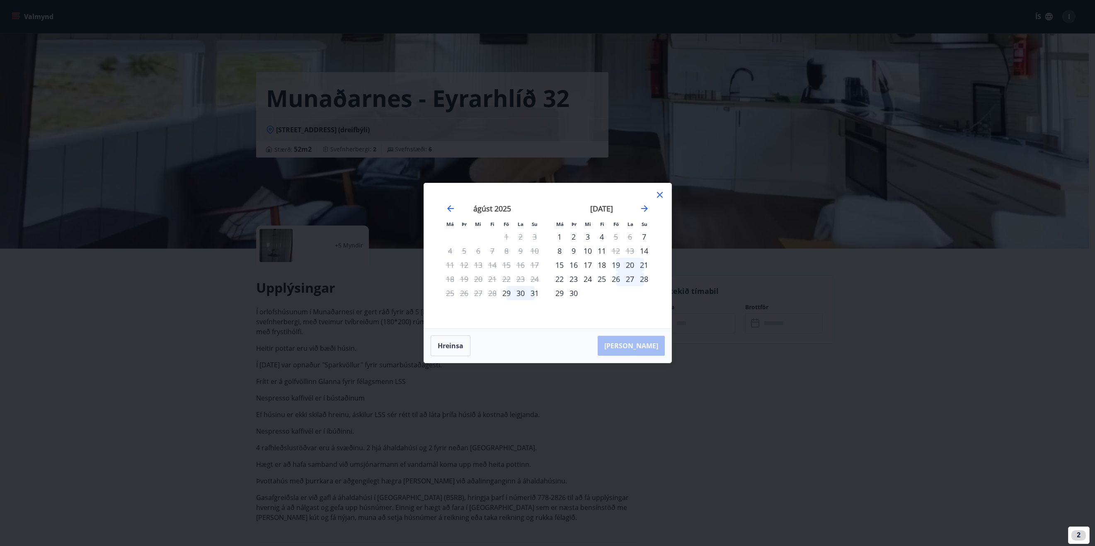
click at [650, 208] on div "[DATE]" at bounding box center [601, 211] width 99 height 36
click at [646, 210] on icon "Move forward to switch to the next month." at bounding box center [644, 208] width 7 height 7
click at [660, 195] on icon at bounding box center [660, 195] width 10 height 10
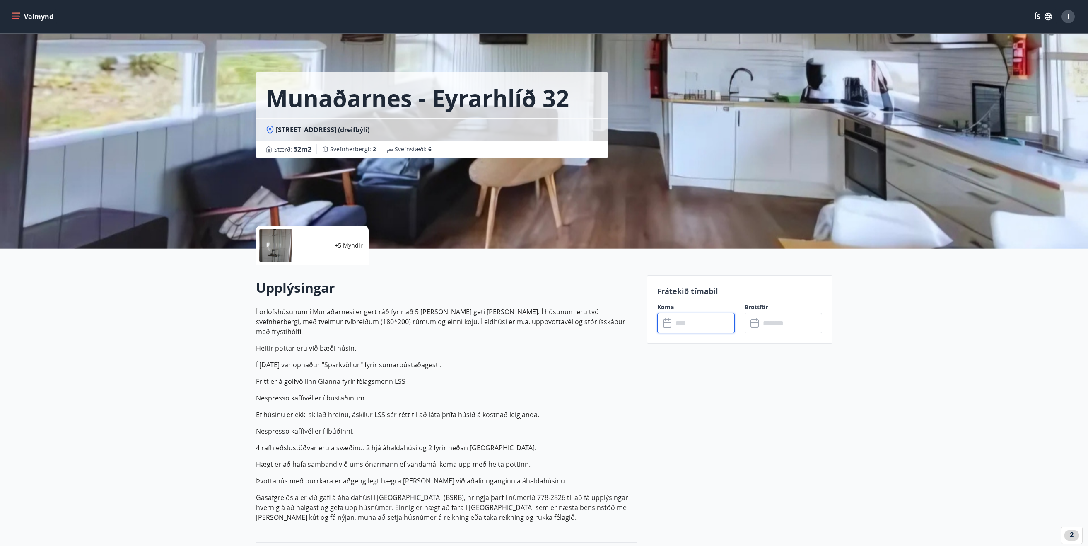
click at [667, 324] on icon at bounding box center [668, 323] width 10 height 10
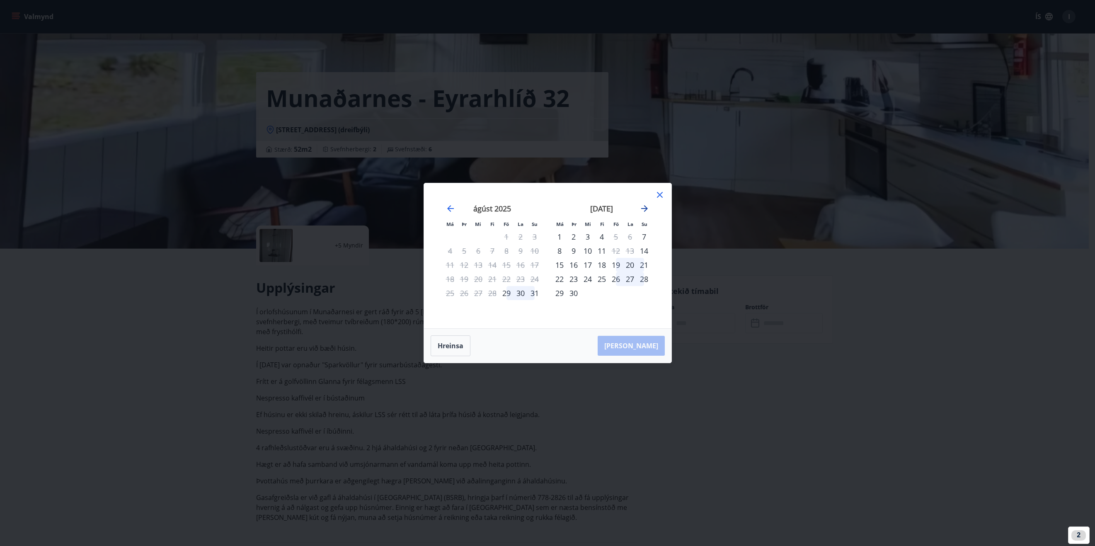
click at [643, 206] on icon "Move forward to switch to the next month." at bounding box center [644, 208] width 10 height 10
click at [617, 263] on div "17" at bounding box center [616, 265] width 14 height 14
click at [616, 264] on div "17" at bounding box center [616, 265] width 14 height 14
click at [607, 268] on div "16" at bounding box center [602, 265] width 14 height 14
click at [614, 267] on div "17" at bounding box center [616, 265] width 14 height 14
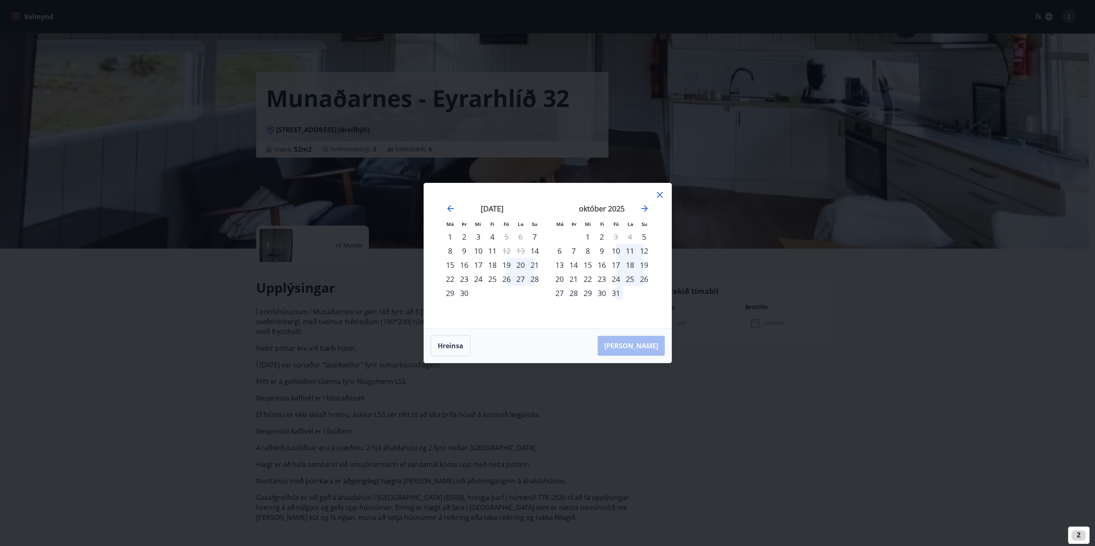
click at [661, 191] on icon at bounding box center [660, 195] width 10 height 10
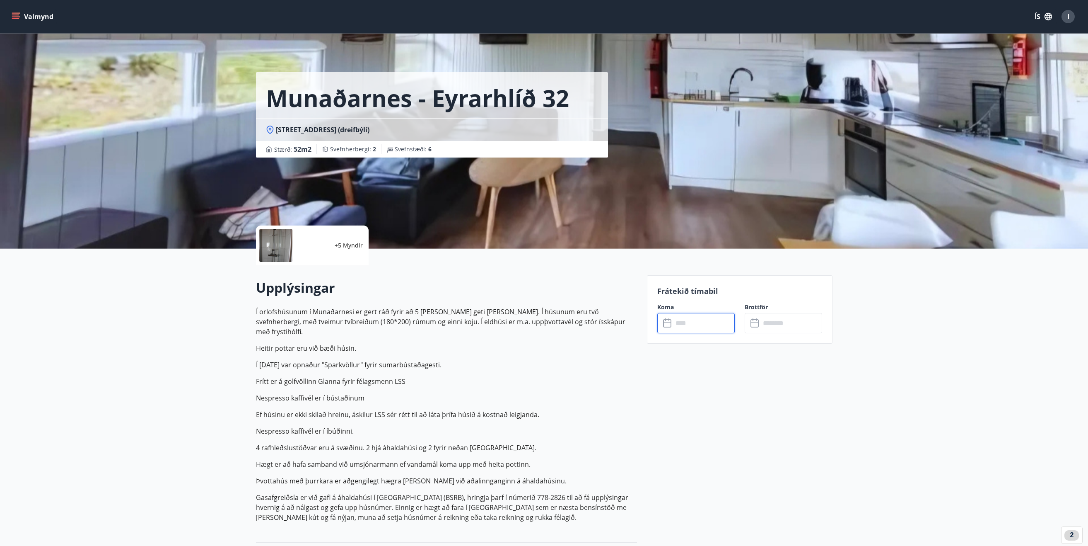
click at [696, 320] on input "text" at bounding box center [704, 323] width 62 height 20
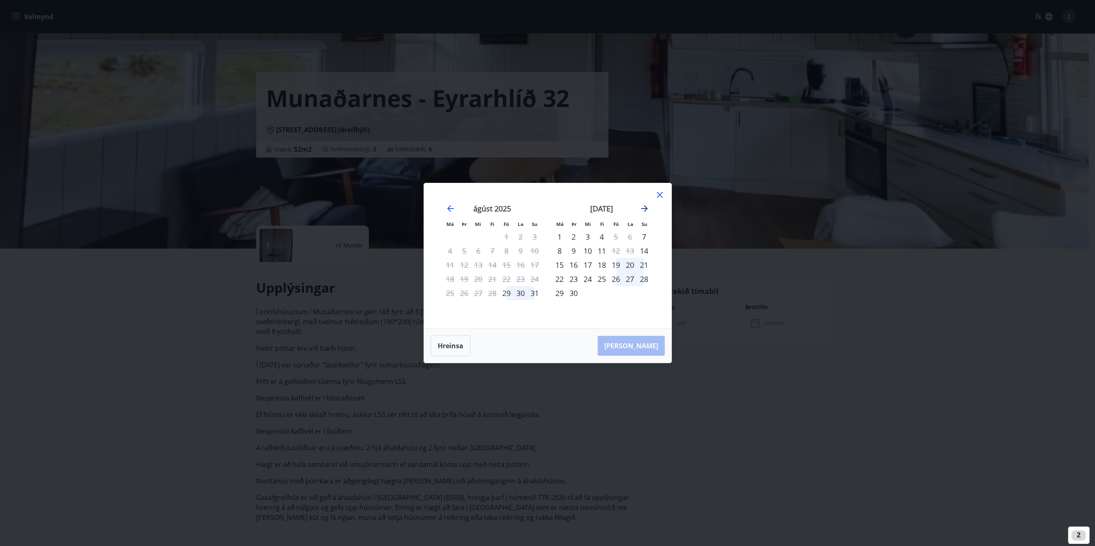
click at [644, 206] on icon "Move forward to switch to the next month." at bounding box center [644, 208] width 10 height 10
click at [618, 265] on div "17" at bounding box center [616, 265] width 14 height 14
click at [573, 281] on div "21" at bounding box center [573, 279] width 14 height 14
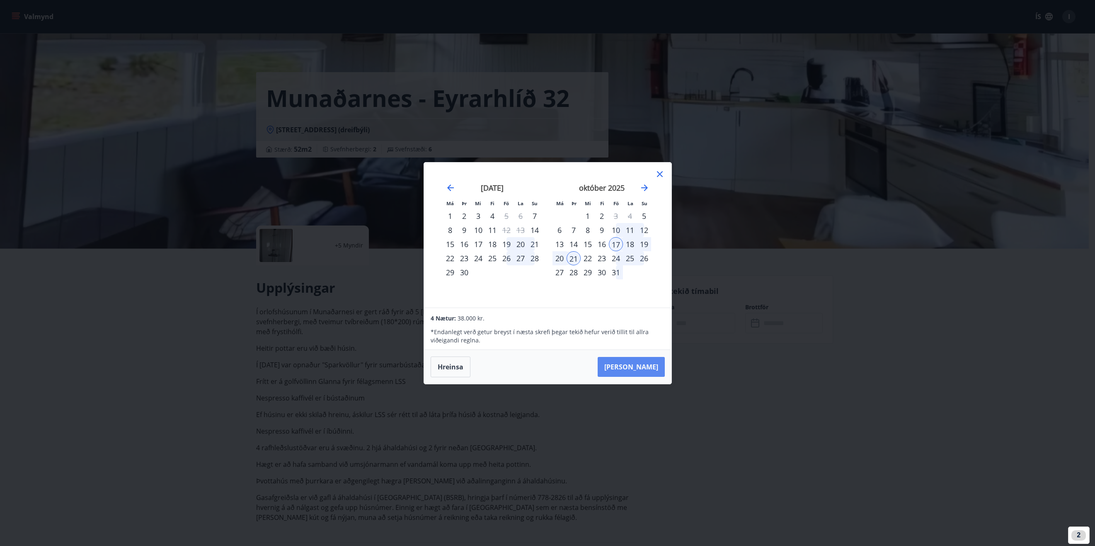
click at [637, 366] on button "[PERSON_NAME]" at bounding box center [630, 367] width 67 height 20
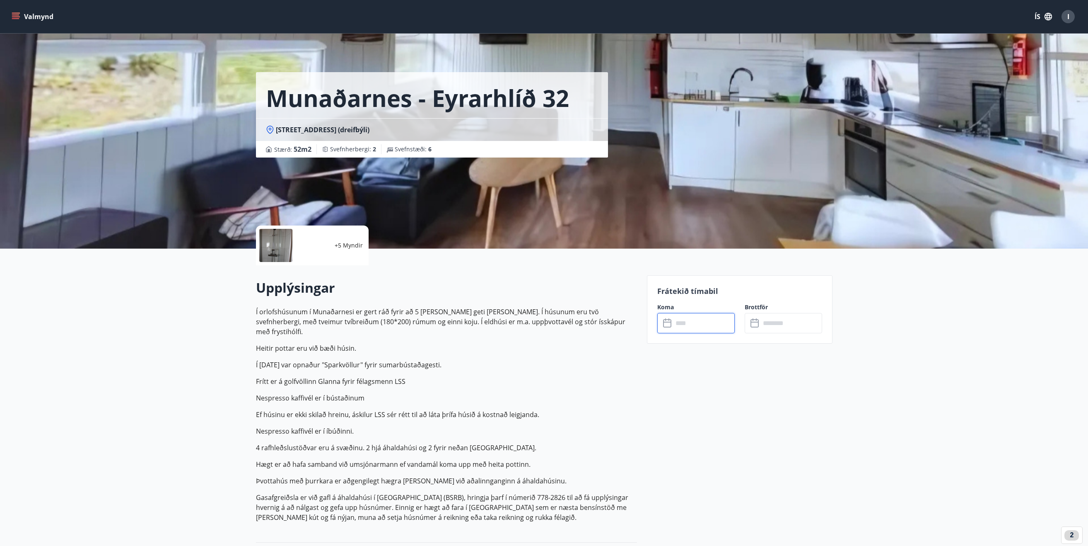
type input "******"
click at [609, 328] on p "Í orlofshúsunum í Munaðarnesi er gert ráð fyrir að 5 [PERSON_NAME] geti [PERSON…" at bounding box center [446, 414] width 381 height 215
click at [790, 400] on button "Greiða" at bounding box center [783, 399] width 77 height 20
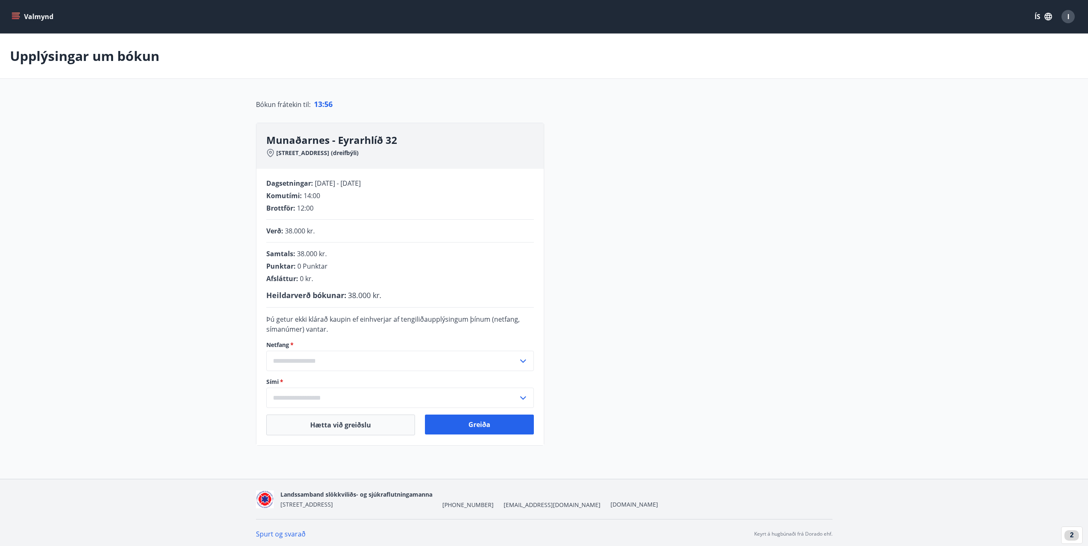
click at [311, 358] on input "text" at bounding box center [392, 361] width 252 height 20
click at [302, 380] on li "Skrá nýtt netfang" at bounding box center [400, 378] width 267 height 15
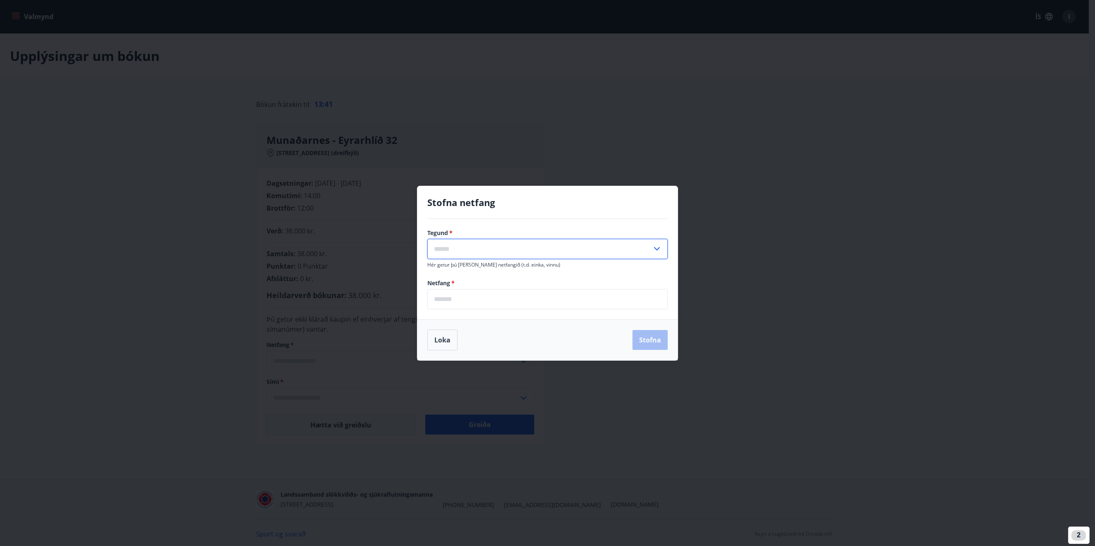
click at [515, 253] on input "text" at bounding box center [539, 249] width 225 height 20
click at [462, 271] on li "Heima" at bounding box center [547, 266] width 239 height 15
type input "*****"
click at [494, 300] on input "email" at bounding box center [547, 299] width 240 height 20
type input "**********"
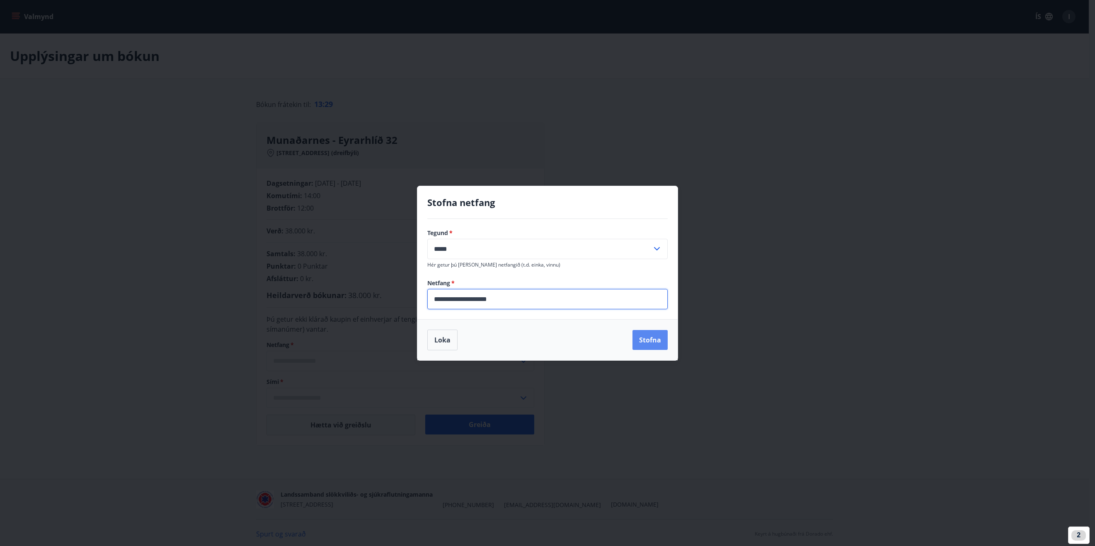
click at [655, 346] on button "Stofna" at bounding box center [649, 340] width 35 height 20
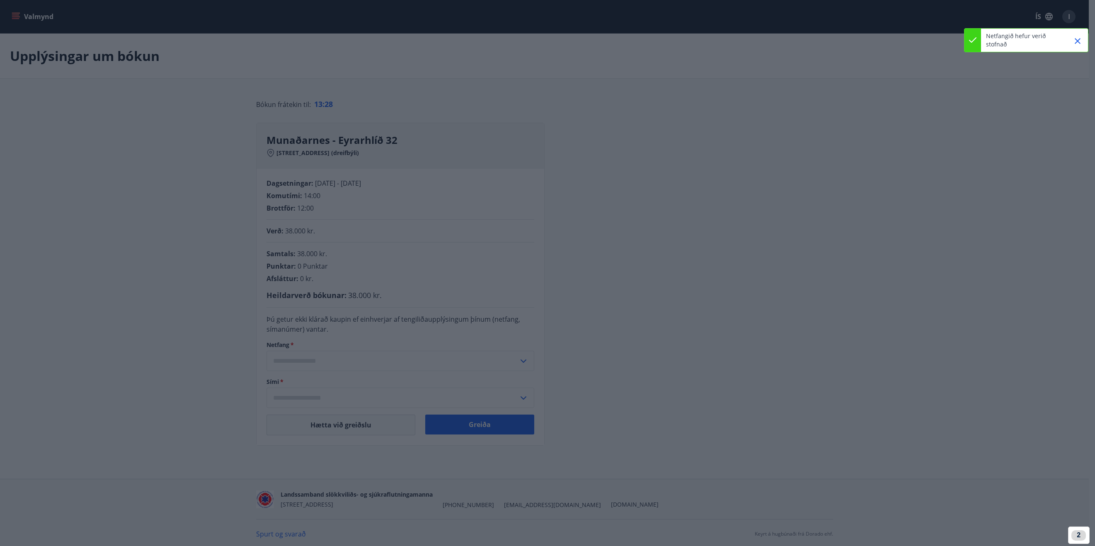
type input "**********"
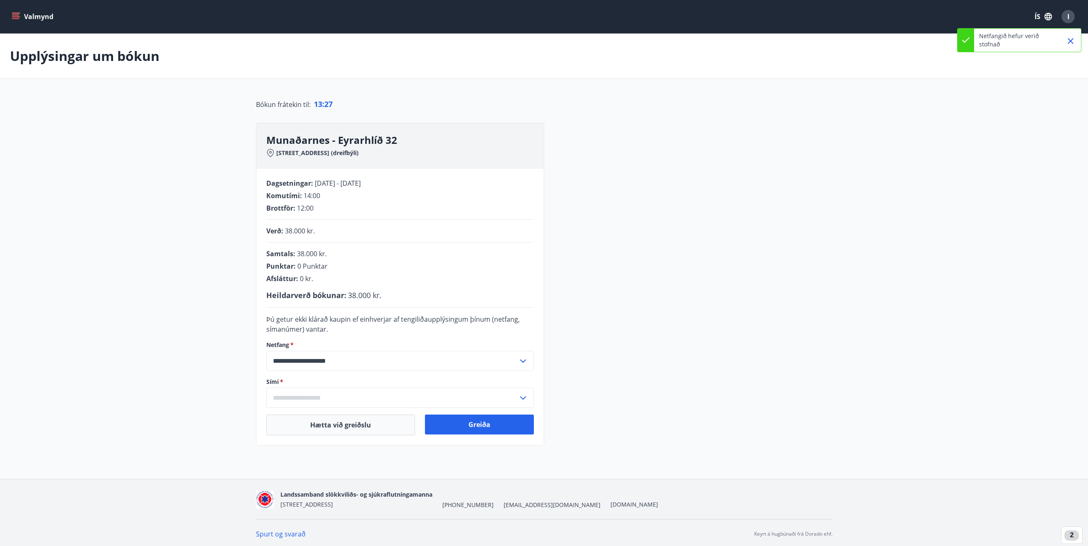
click at [316, 403] on input "text" at bounding box center [392, 397] width 252 height 20
click at [317, 414] on li "Skrá nýtt símanúmer" at bounding box center [400, 415] width 267 height 15
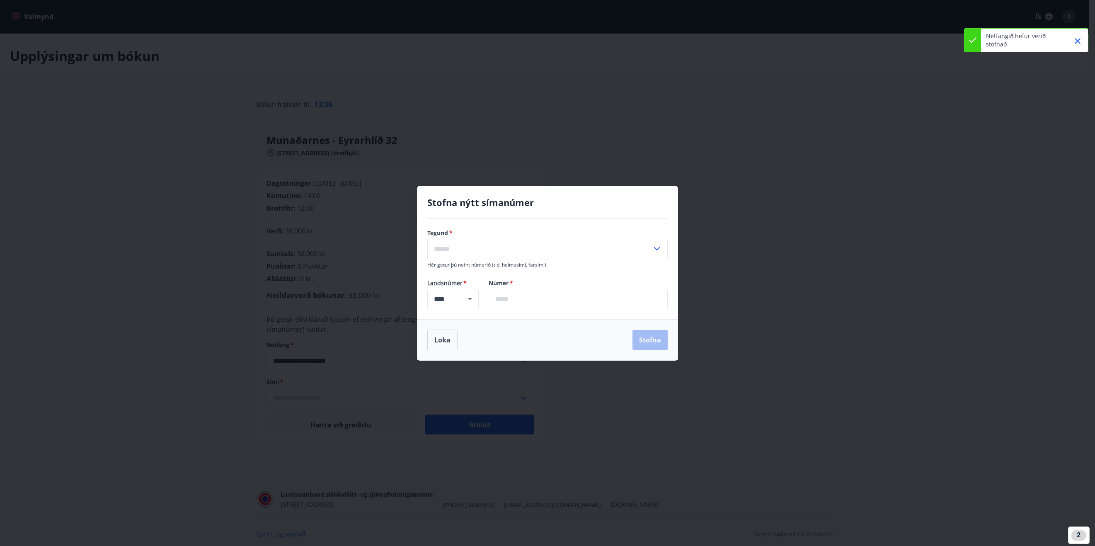
click at [522, 242] on input "text" at bounding box center [539, 249] width 225 height 20
click at [446, 269] on li "Farsími" at bounding box center [547, 266] width 239 height 15
type input "*******"
click at [521, 300] on input "text" at bounding box center [577, 299] width 179 height 20
type input "*******"
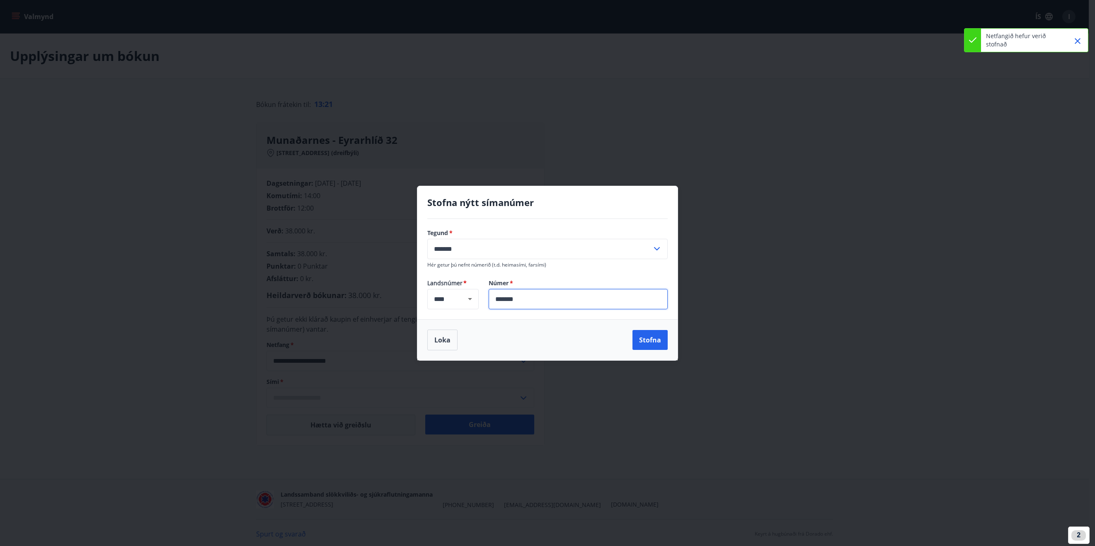
click at [481, 342] on div "Loka Stofna" at bounding box center [547, 339] width 240 height 21
click at [647, 343] on button "Stofna" at bounding box center [649, 340] width 35 height 20
type input "**********"
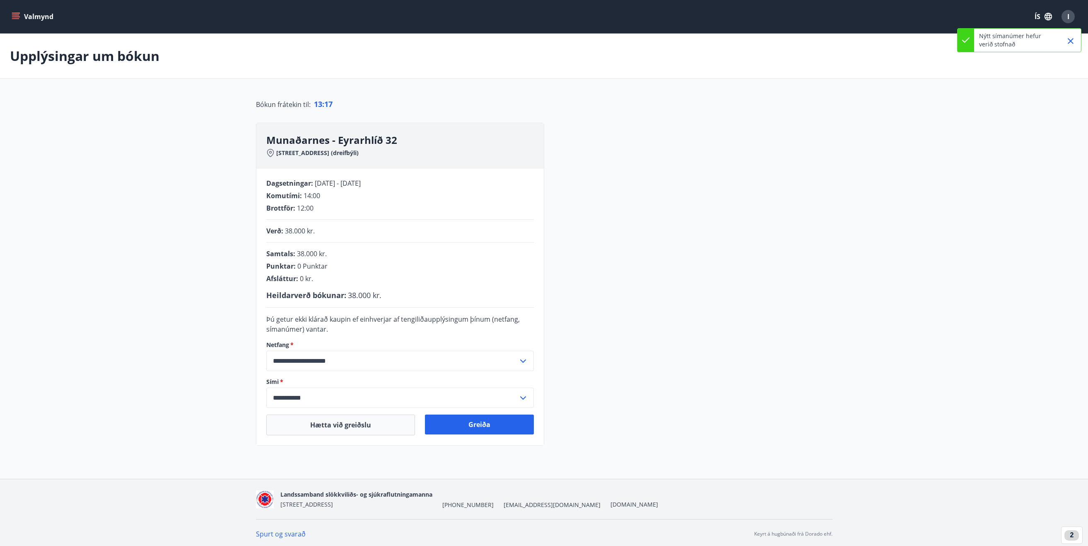
click at [180, 282] on main "**********" at bounding box center [544, 240] width 1088 height 412
click at [486, 429] on button "Greiða" at bounding box center [479, 424] width 109 height 20
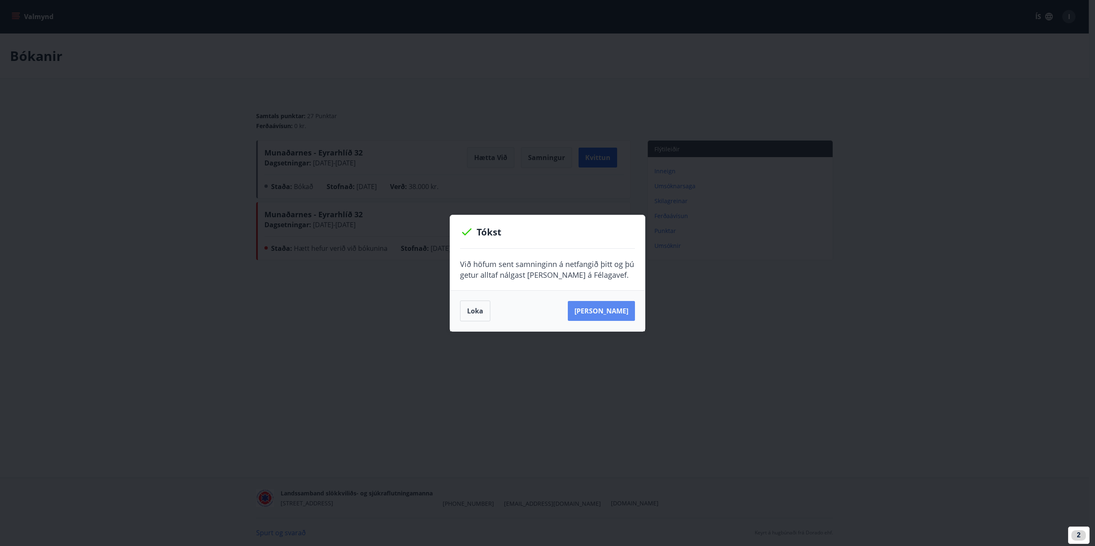
click at [615, 313] on button "[PERSON_NAME]" at bounding box center [601, 311] width 67 height 20
click at [489, 357] on div "Tókst Við höfum sent samninginn á netfangið þitt og þú getur alltaf nálgast [PE…" at bounding box center [547, 273] width 1095 height 546
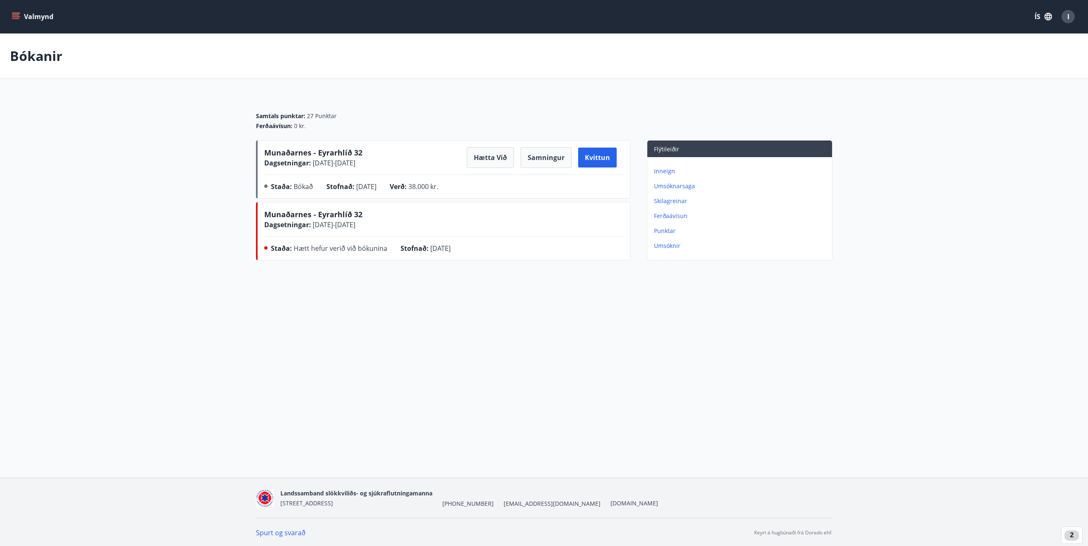
click at [676, 184] on p "Umsóknarsaga" at bounding box center [741, 186] width 175 height 8
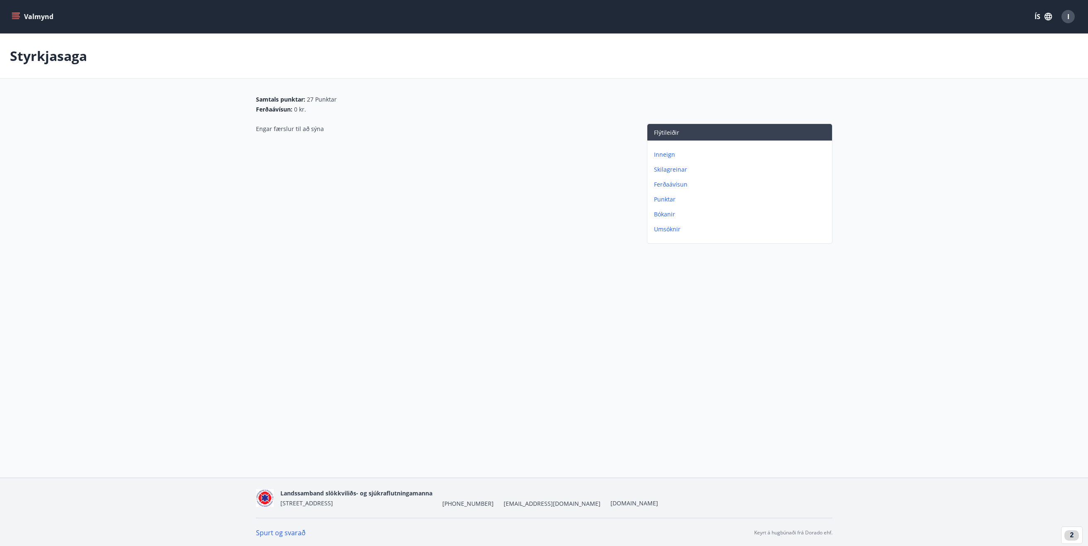
click at [668, 186] on p "Ferðaávísun" at bounding box center [741, 184] width 175 height 8
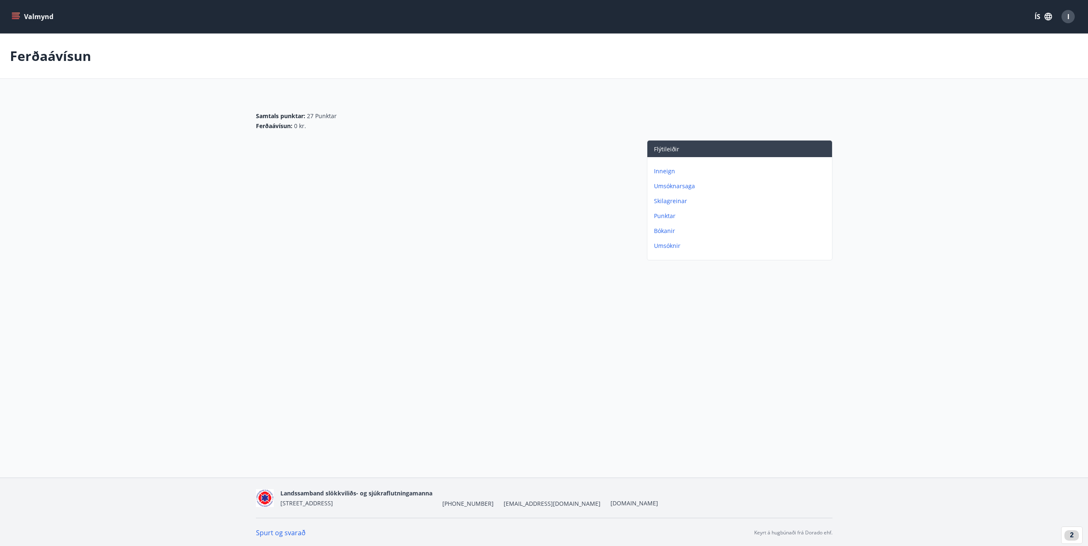
click at [666, 230] on p "Bókanir" at bounding box center [741, 231] width 175 height 8
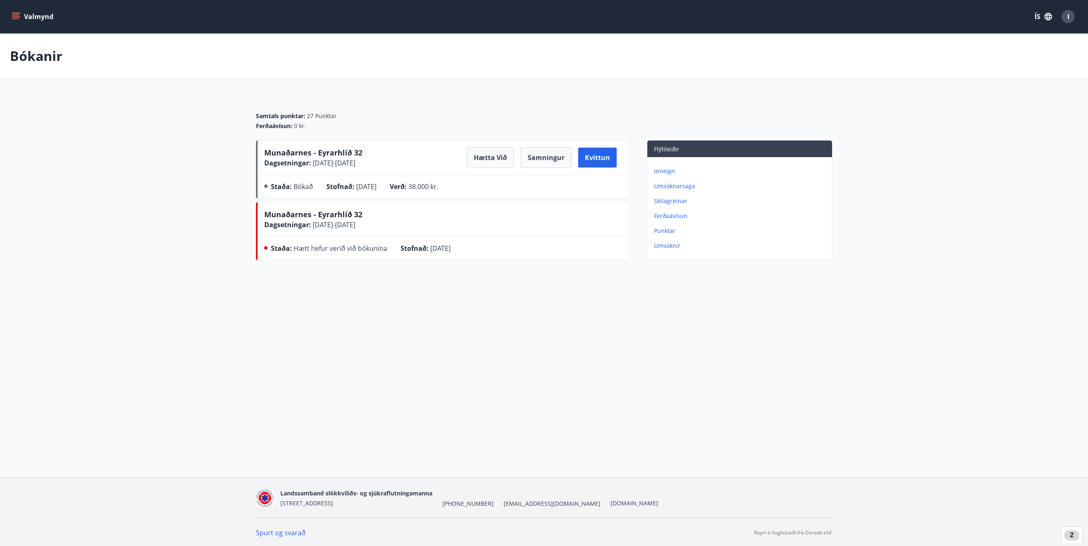
click at [460, 529] on nav "Spurt og svarað [PERSON_NAME] á hugbúnaði frá Dorado ehf." at bounding box center [544, 532] width 577 height 9
click at [630, 406] on div "Valmynd ÍS I Bókanir Samtals punktar : 27 Punktar Ferðaávísun : 0 kr. Munaðarne…" at bounding box center [544, 238] width 1088 height 477
click at [201, 215] on main "Bókanir Samtals punktar : 27 Punktar Ferðaávísun : 0 kr. Munaðarnes - Eyrarhlíð…" at bounding box center [544, 149] width 1088 height 230
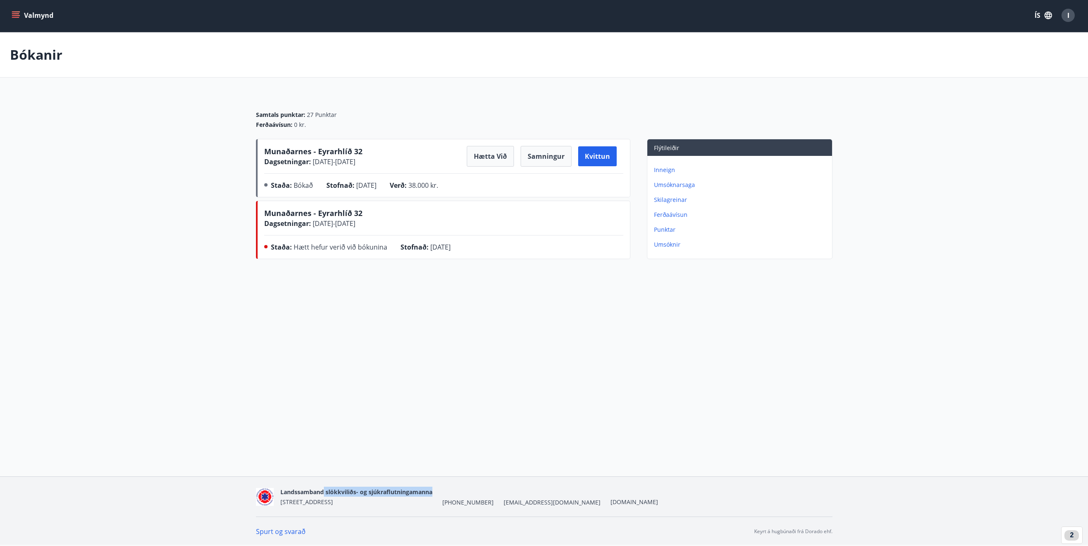
drag, startPoint x: 324, startPoint y: 492, endPoint x: 438, endPoint y: 488, distance: 114.0
click at [438, 488] on div "Landssamband slökkviliðs- og sjúkraflutningamanna Norðurbrún 2, 104 Reykjavík +…" at bounding box center [470, 496] width 378 height 20
copy span "slökkviliðs- og sjúkraflutningamanna"
click at [613, 384] on div "Valmynd ÍS I Bókanir Samtals punktar : 27 Punktar Ferðaávísun : 0 kr. Munaðarne…" at bounding box center [544, 237] width 1088 height 477
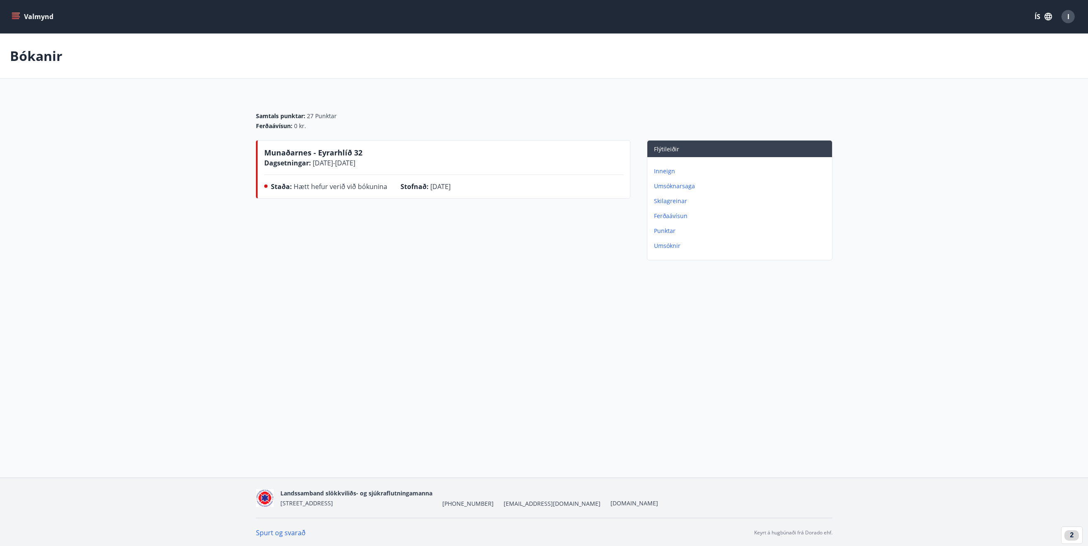
click at [544, 300] on div "Valmynd ÍS I Bókanir Samtals punktar : 27 Punktar Ferðaávísun : 0 kr. Munaðarne…" at bounding box center [544, 238] width 1088 height 477
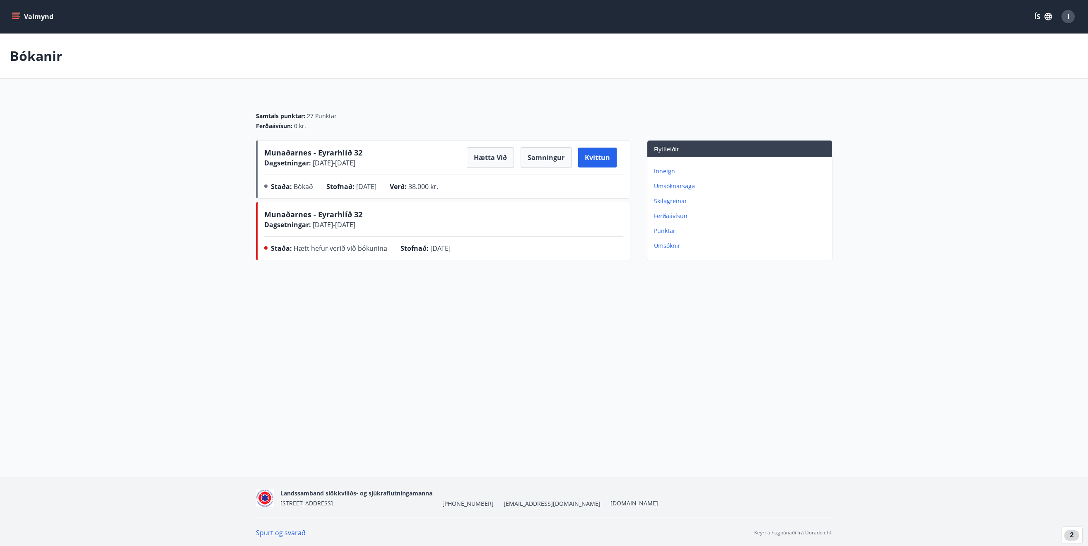
click at [189, 268] on div "Bókanir Samtals punktar : 27 Punktar Ferðaávísun : 0 kr. Munaðarnes - Eyrarhlíð…" at bounding box center [544, 165] width 1088 height 263
